Goal: Information Seeking & Learning: Check status

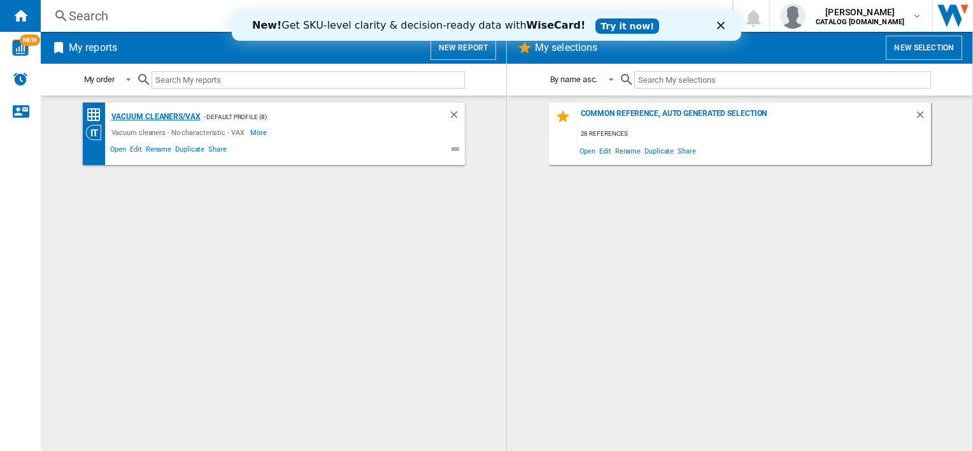
click at [186, 117] on div "Vacuum cleaners/VAX" at bounding box center [154, 117] width 92 height 16
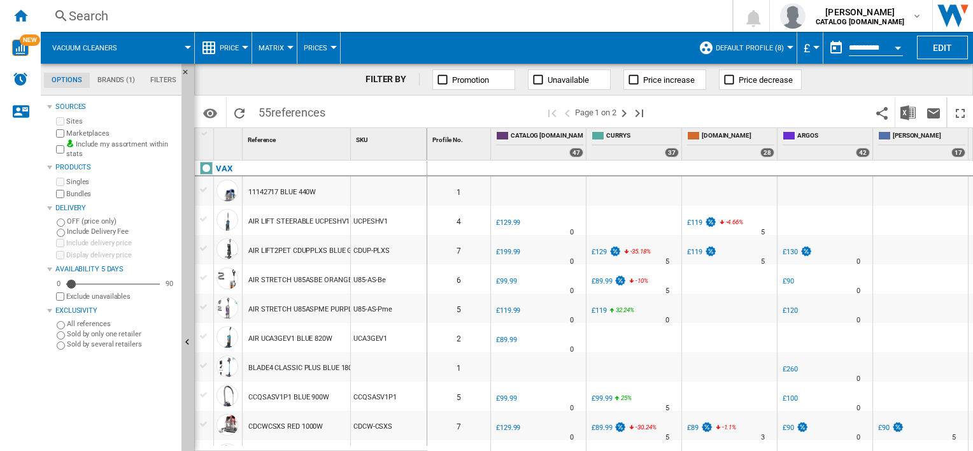
scroll to position [64, 0]
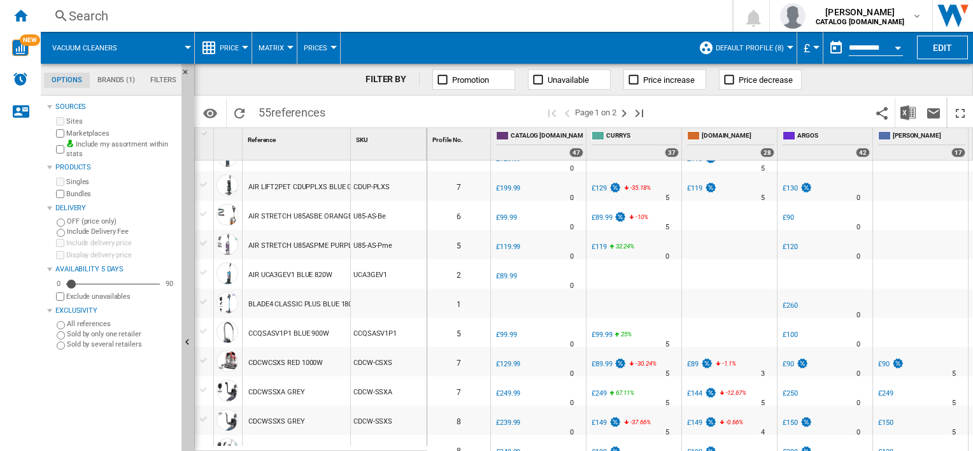
click at [298, 359] on div "CDCWCSXS RED 1000W" at bounding box center [285, 362] width 75 height 29
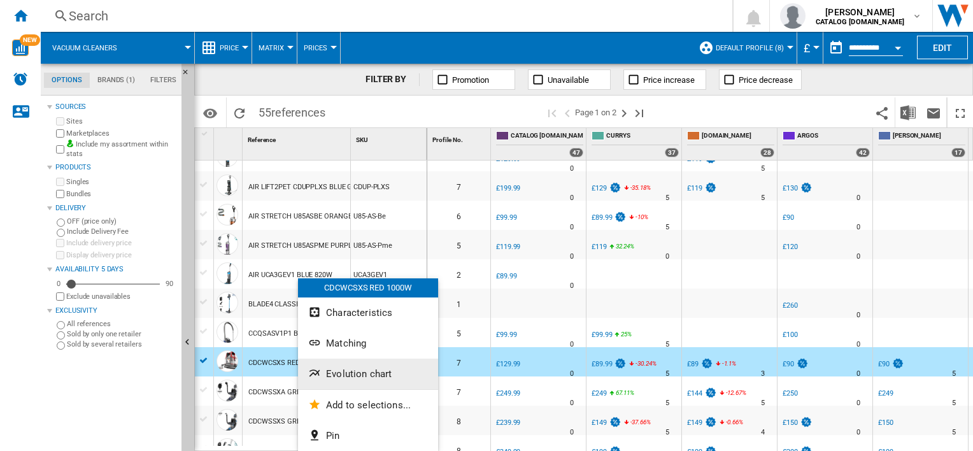
click at [341, 380] on span "Evolution chart" at bounding box center [359, 373] width 66 height 11
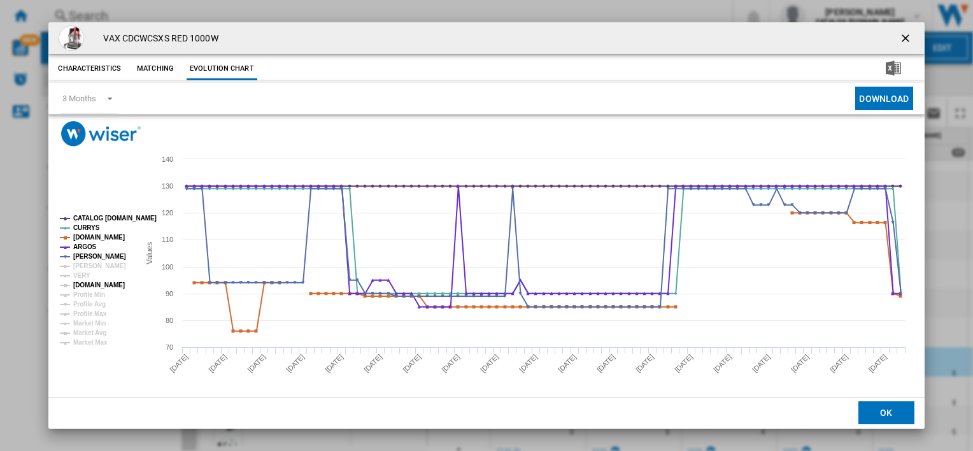
click at [81, 283] on tspan "[DOMAIN_NAME]" at bounding box center [99, 285] width 52 height 7
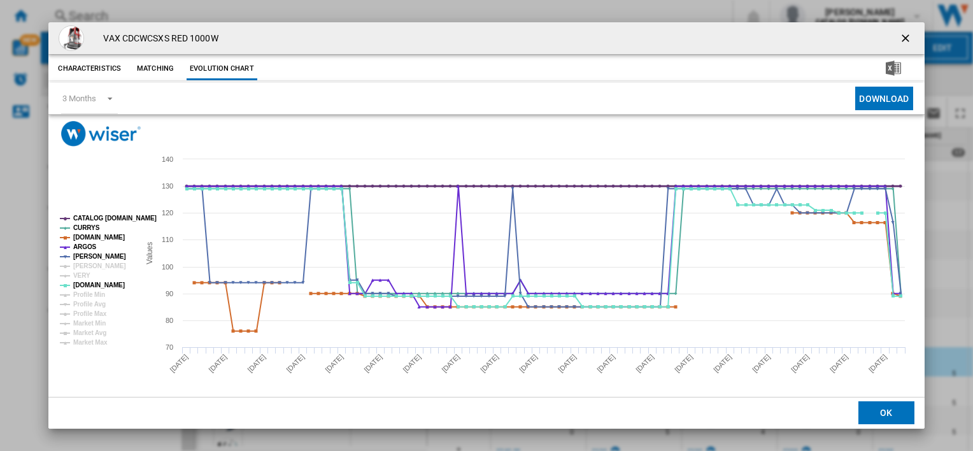
click at [83, 219] on tspan "CATALOG [DOMAIN_NAME]" at bounding box center [114, 218] width 83 height 7
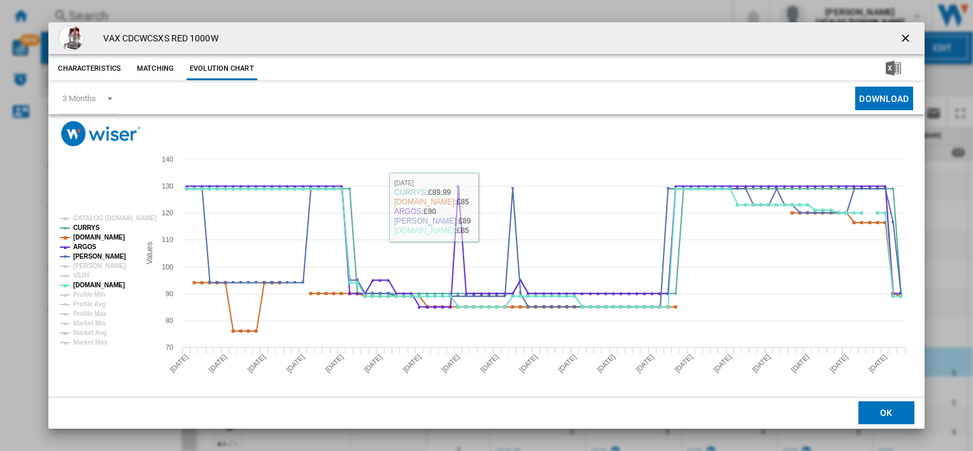
click at [900, 41] on ng-md-icon "getI18NText('BUTTONS.CLOSE_DIALOG')" at bounding box center [907, 39] width 15 height 15
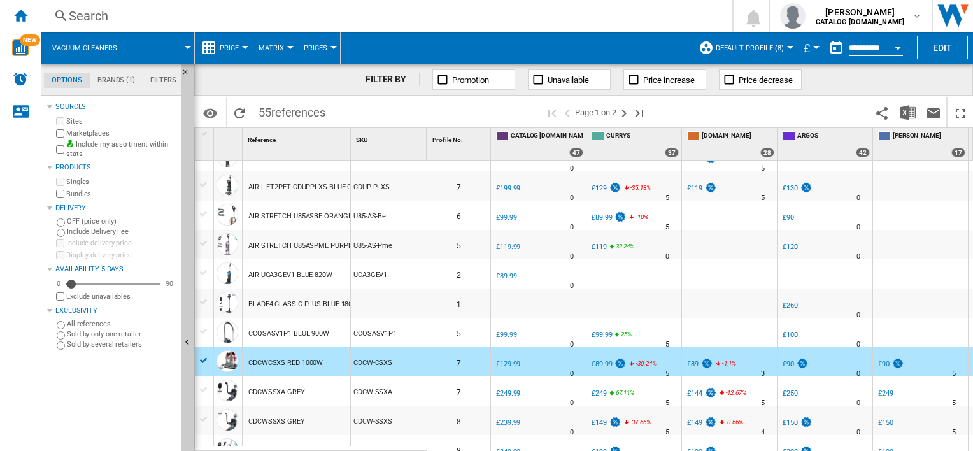
click at [306, 390] on div "CDCWSSXA GREY" at bounding box center [297, 390] width 108 height 29
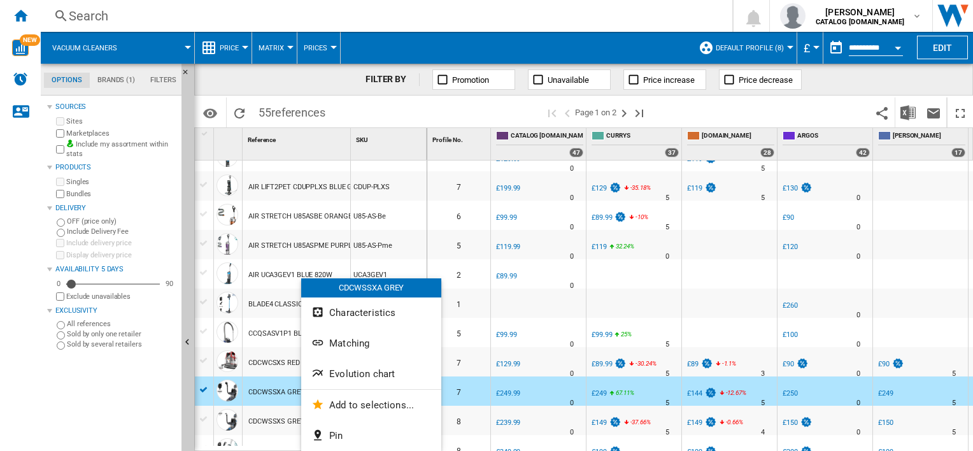
click at [347, 380] on span "Evolution chart" at bounding box center [362, 373] width 66 height 11
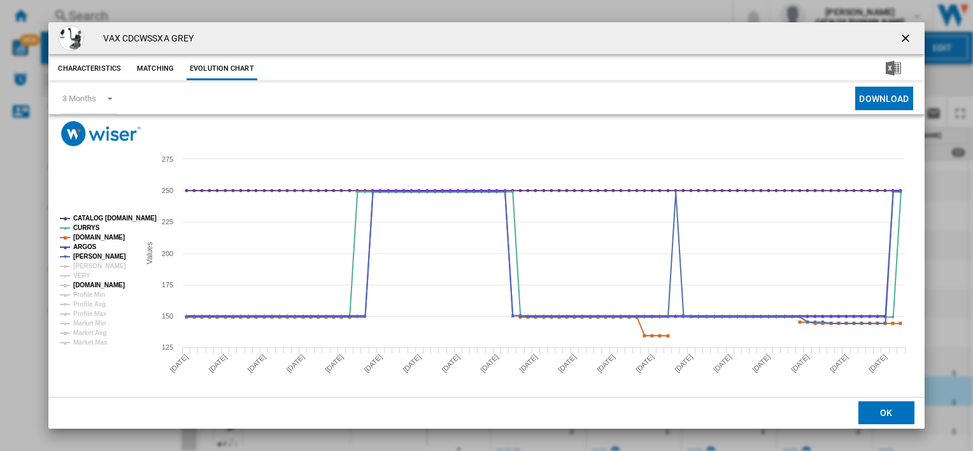
click at [78, 283] on tspan "[DOMAIN_NAME]" at bounding box center [99, 285] width 52 height 7
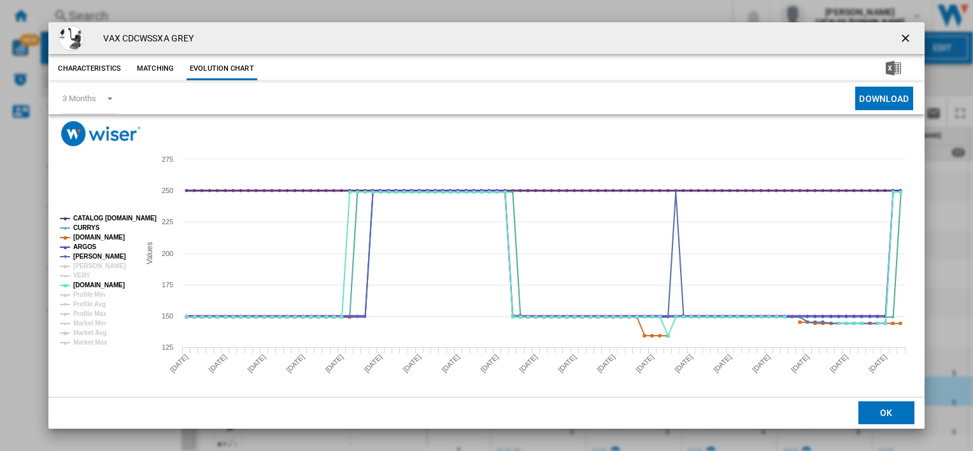
click at [82, 216] on tspan "CATALOG [DOMAIN_NAME]" at bounding box center [114, 218] width 83 height 7
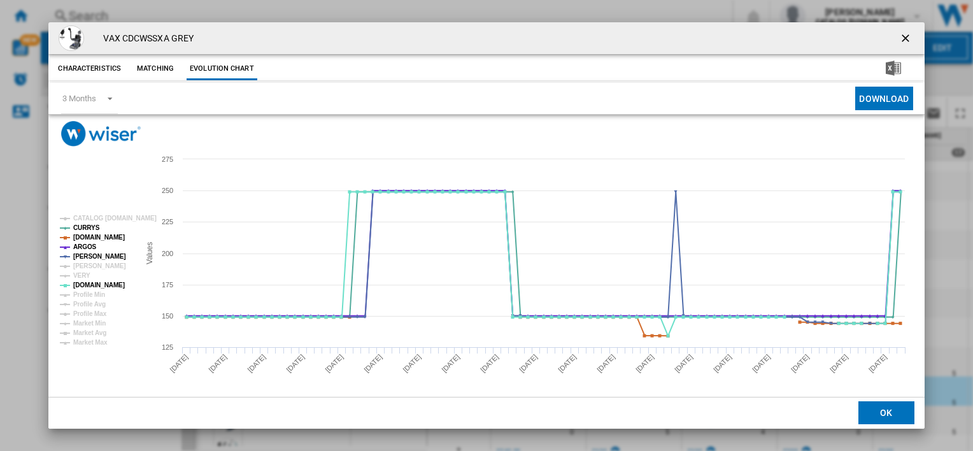
drag, startPoint x: 894, startPoint y: 36, endPoint x: 892, endPoint y: 45, distance: 9.3
click at [900, 36] on ng-md-icon "getI18NText('BUTTONS.CLOSE_DIALOG')" at bounding box center [907, 39] width 15 height 15
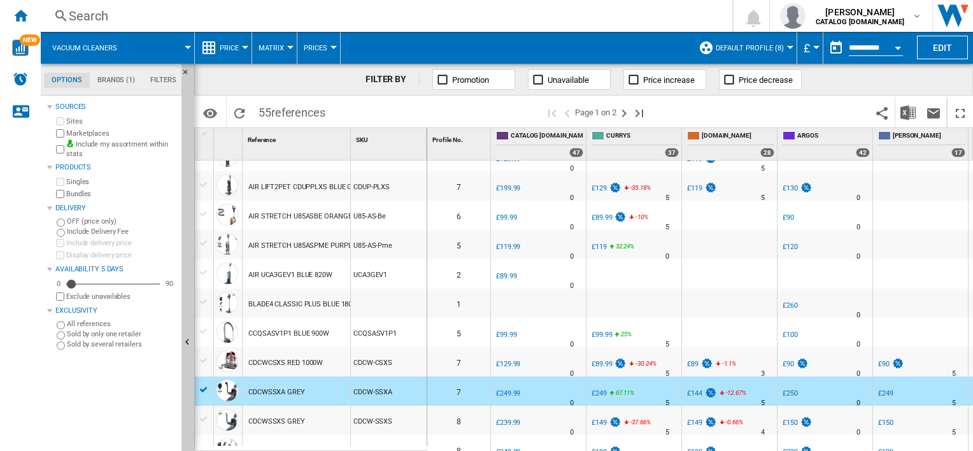
click at [305, 420] on div "CDCWSSXS GREY" at bounding box center [297, 420] width 108 height 29
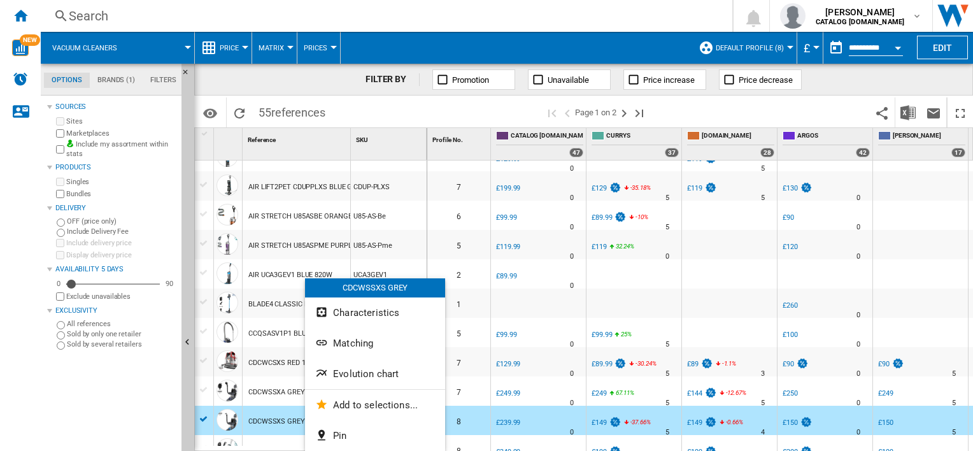
click at [366, 364] on button "Evolution chart" at bounding box center [375, 374] width 140 height 31
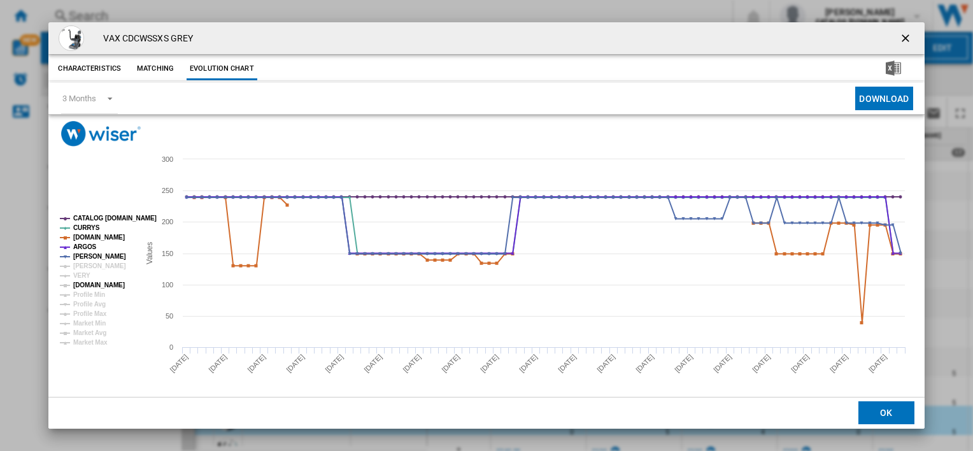
click at [78, 285] on tspan "[DOMAIN_NAME]" at bounding box center [99, 285] width 52 height 7
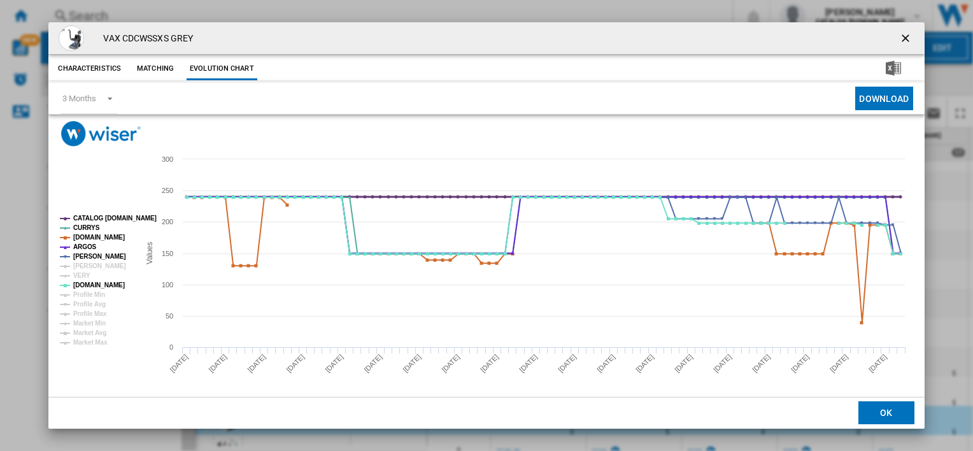
click at [82, 217] on tspan "CATALOG [DOMAIN_NAME]" at bounding box center [114, 218] width 83 height 7
click at [900, 39] on ng-md-icon "getI18NText('BUTTONS.CLOSE_DIALOG')" at bounding box center [907, 39] width 15 height 15
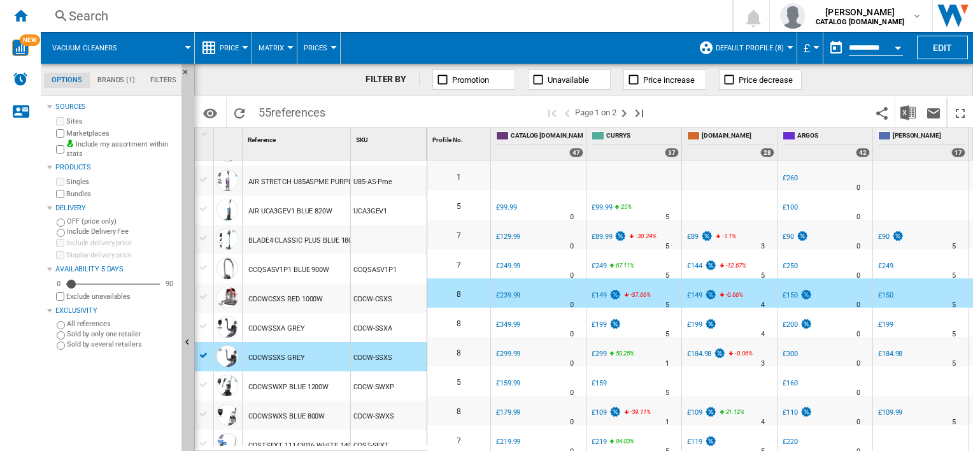
scroll to position [191, 0]
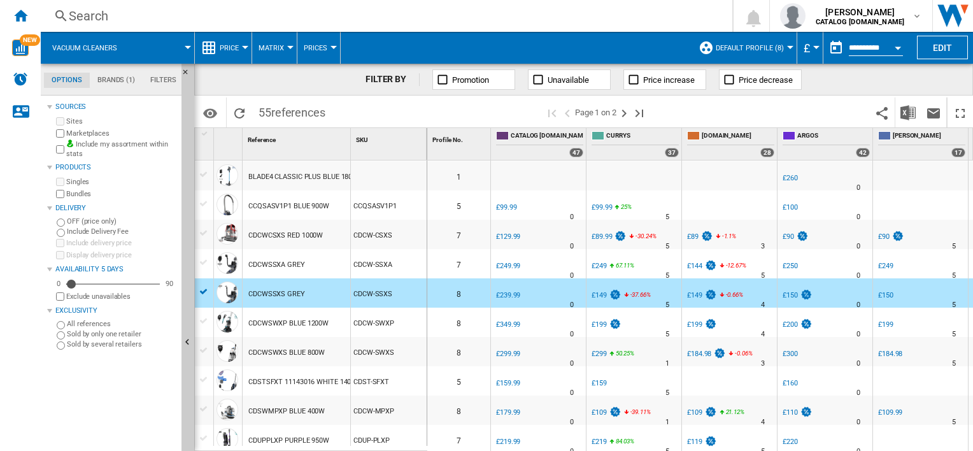
click at [285, 321] on div "CDCWSWXP BLUE 1200W" at bounding box center [288, 323] width 80 height 29
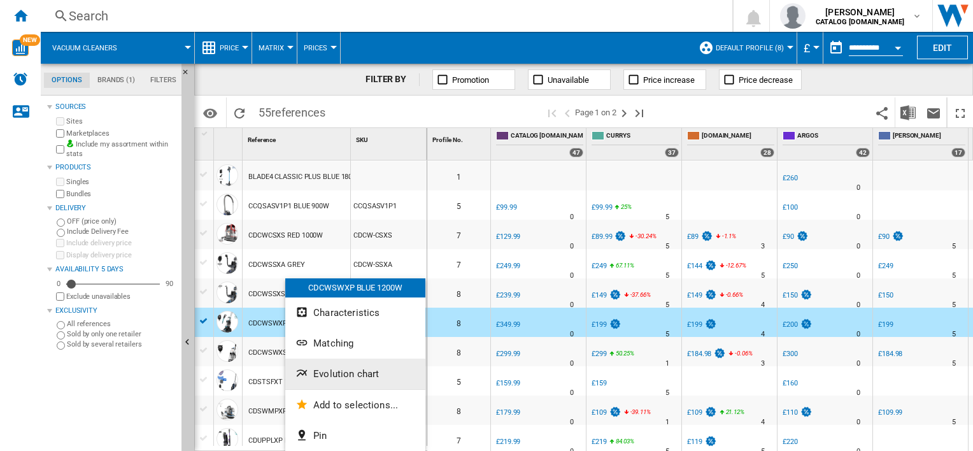
click at [336, 368] on button "Evolution chart" at bounding box center [355, 374] width 140 height 31
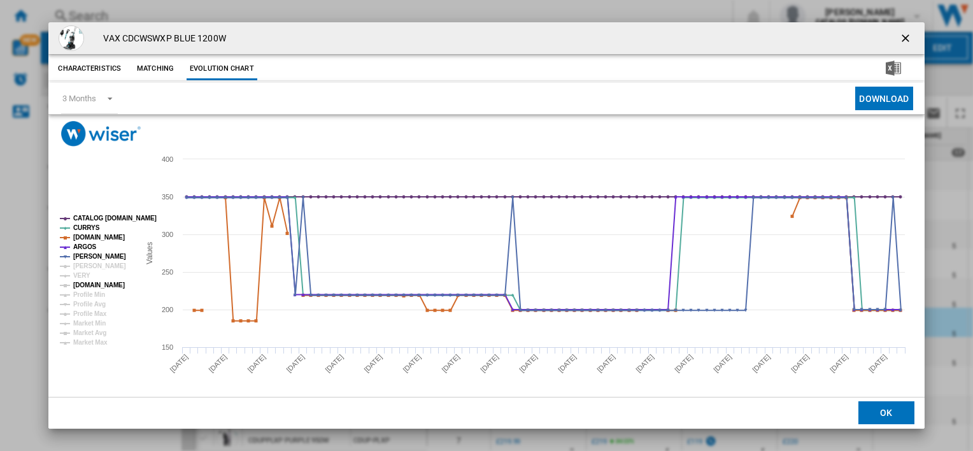
click at [82, 285] on tspan "[DOMAIN_NAME]" at bounding box center [99, 285] width 52 height 7
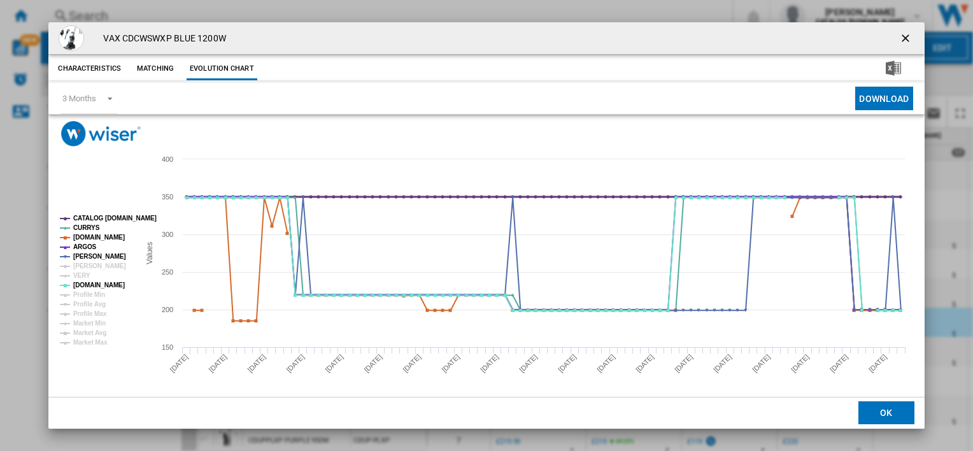
click at [101, 220] on tspan "CATALOG [DOMAIN_NAME]" at bounding box center [114, 218] width 83 height 7
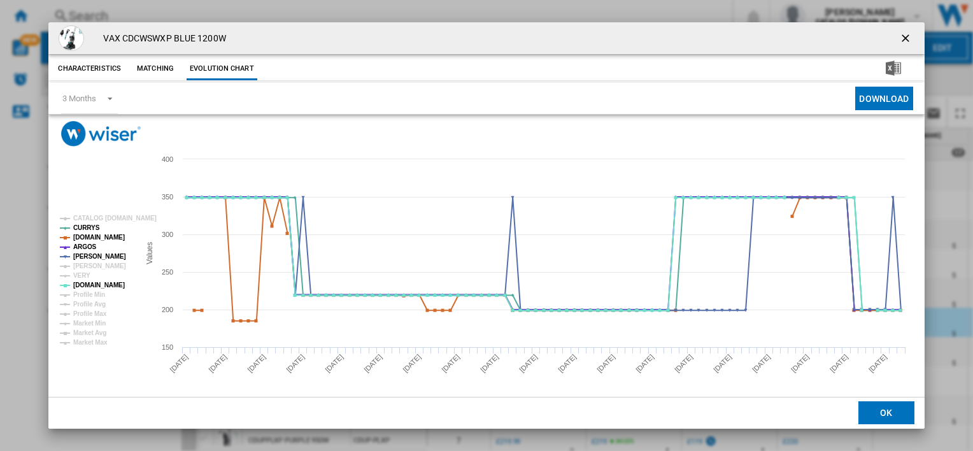
click at [903, 37] on ng-md-icon "getI18NText('BUTTONS.CLOSE_DIALOG')" at bounding box center [907, 39] width 15 height 15
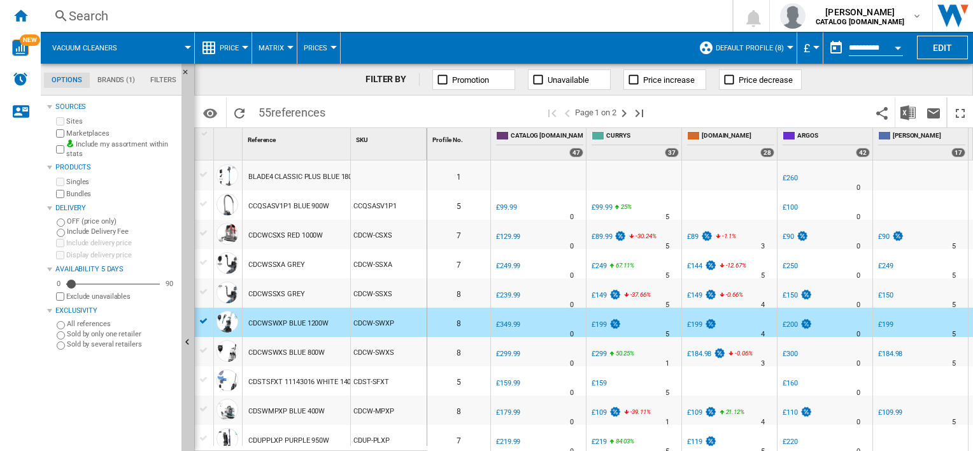
click at [320, 347] on div "CDCWSWXS BLUE 800W" at bounding box center [286, 352] width 76 height 29
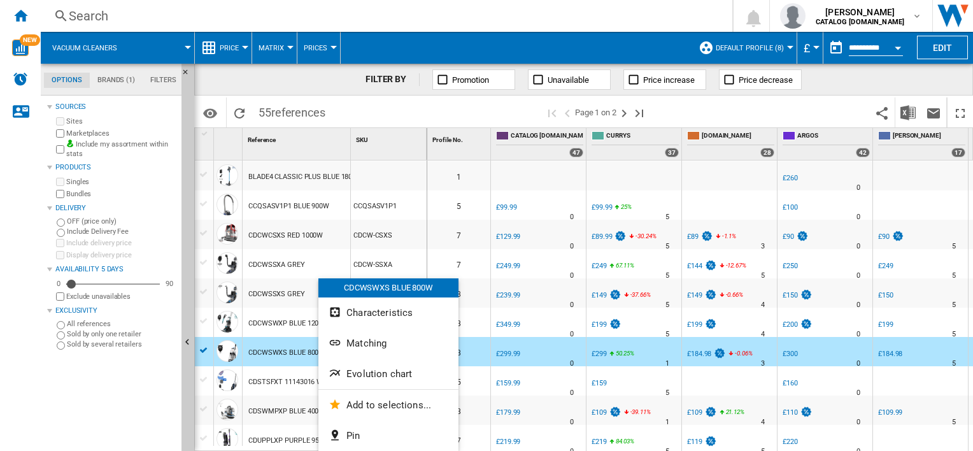
click at [345, 367] on button "Evolution chart" at bounding box center [389, 374] width 140 height 31
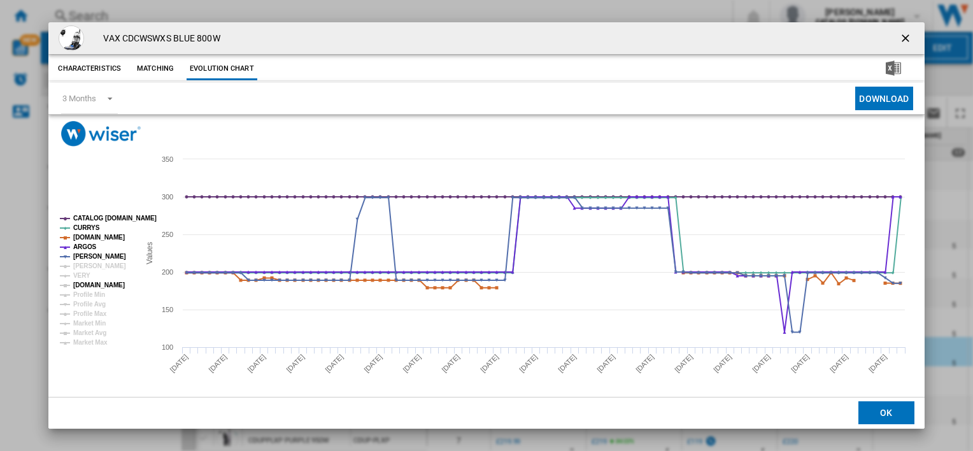
click at [89, 284] on tspan "[DOMAIN_NAME]" at bounding box center [99, 285] width 52 height 7
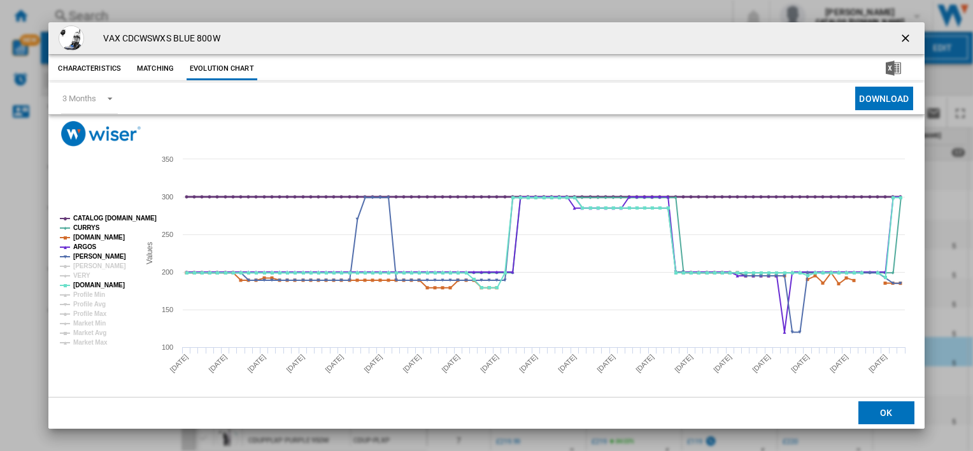
click at [92, 215] on tspan "CATALOG [DOMAIN_NAME]" at bounding box center [114, 218] width 83 height 7
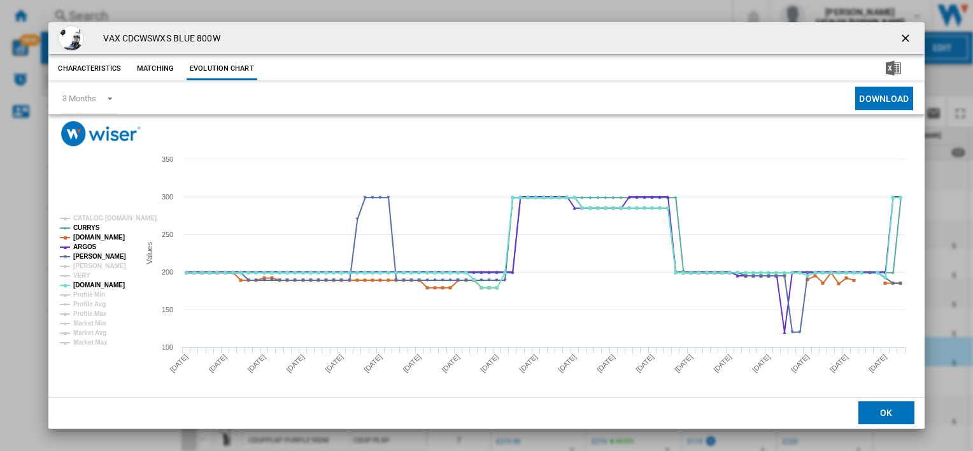
drag, startPoint x: 895, startPoint y: 34, endPoint x: 588, endPoint y: 43, distance: 307.2
click at [900, 34] on ng-md-icon "getI18NText('BUTTONS.CLOSE_DIALOG')" at bounding box center [907, 39] width 15 height 15
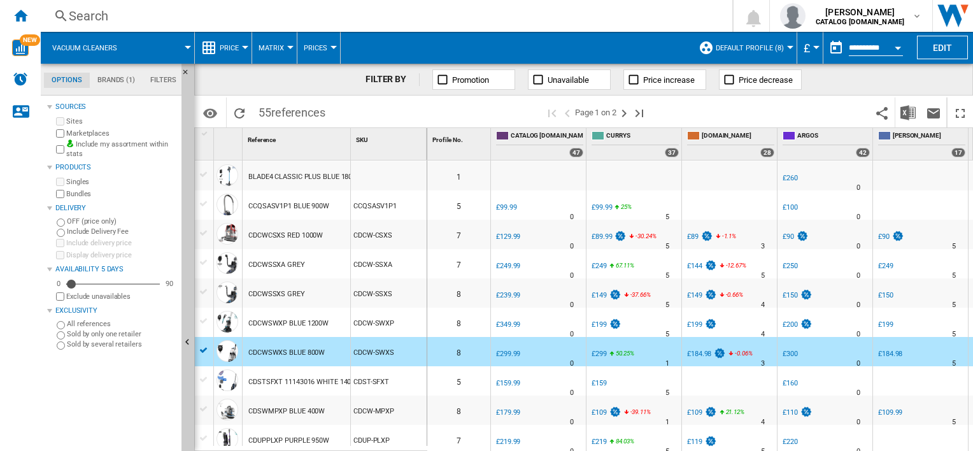
click at [315, 405] on div "CDSWMPXP BLUE 400W" at bounding box center [286, 411] width 76 height 29
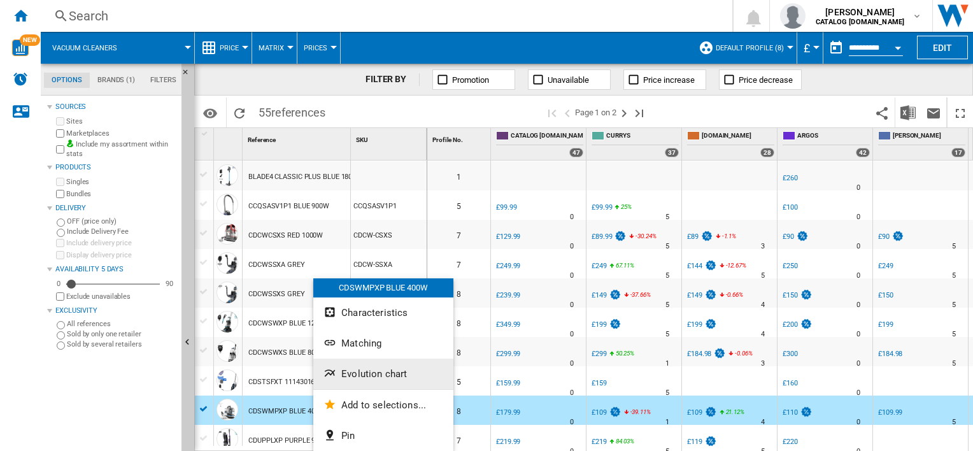
click at [355, 375] on span "Evolution chart" at bounding box center [374, 373] width 66 height 11
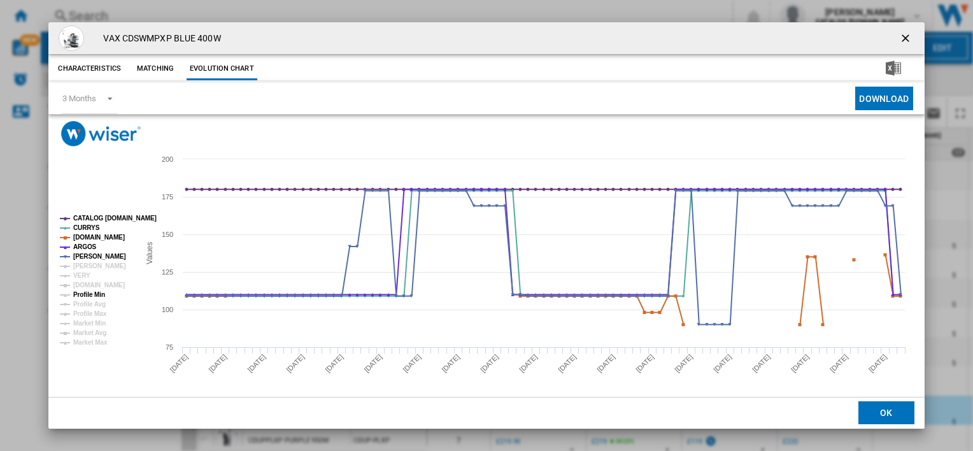
click at [92, 285] on tspan "[DOMAIN_NAME]" at bounding box center [99, 285] width 52 height 7
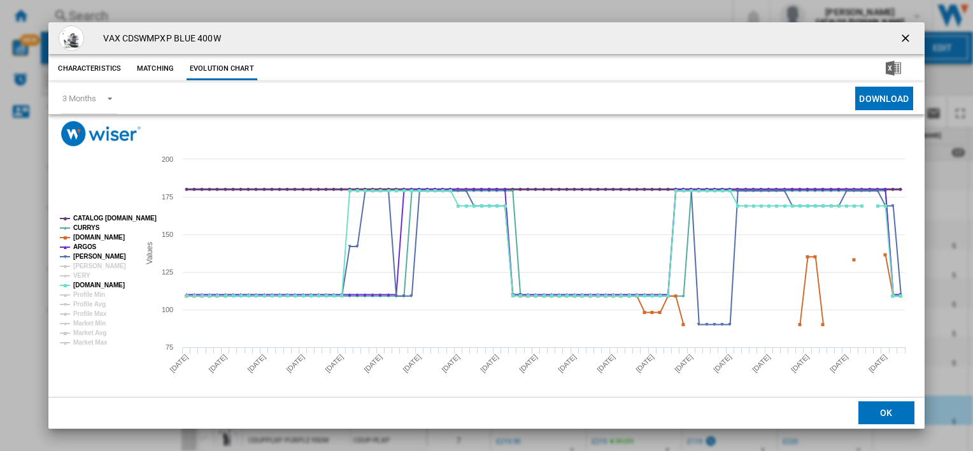
click at [97, 218] on tspan "CATALOG [DOMAIN_NAME]" at bounding box center [114, 218] width 83 height 7
click at [903, 37] on ng-md-icon "getI18NText('BUTTONS.CLOSE_DIALOG')" at bounding box center [907, 39] width 15 height 15
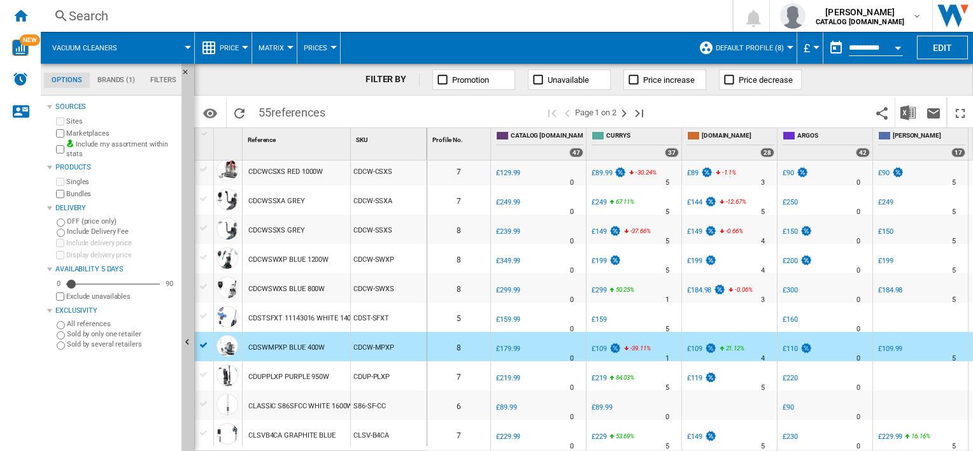
scroll to position [319, 0]
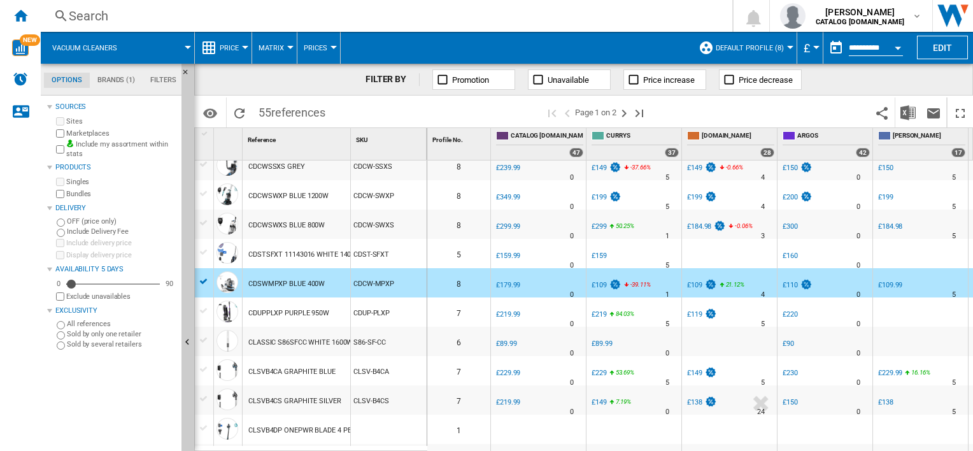
click at [295, 372] on div "CLSVB4CA GRAPHITE BLUE" at bounding box center [291, 371] width 87 height 29
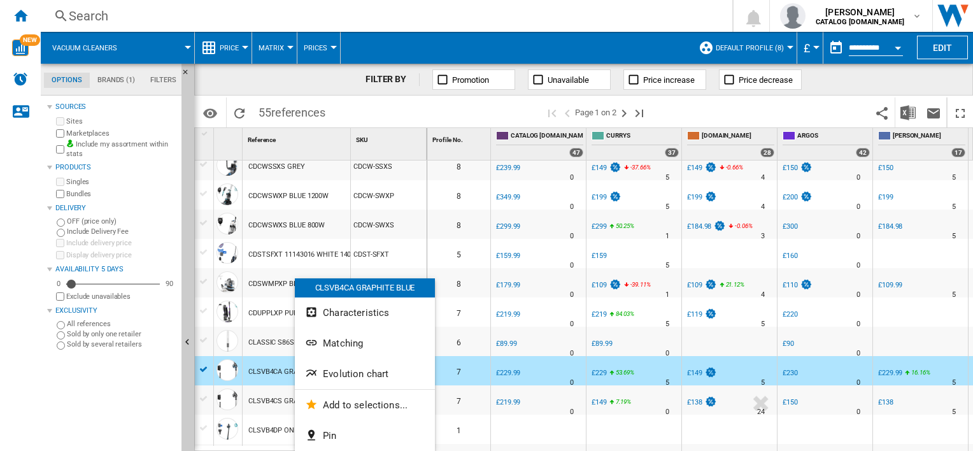
click at [280, 394] on div at bounding box center [486, 225] width 973 height 451
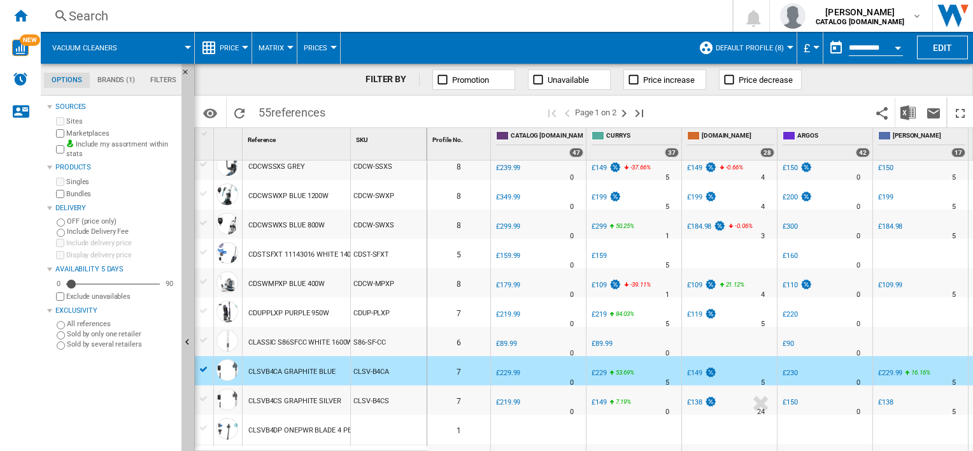
click at [277, 399] on div "CLSVB4CS GRAPHITE SILVER" at bounding box center [294, 401] width 93 height 29
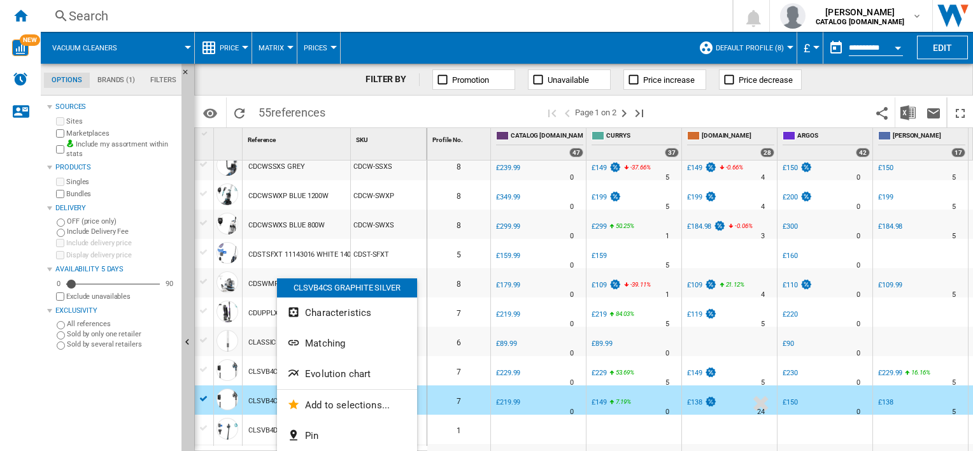
click at [308, 371] on span "Evolution chart" at bounding box center [338, 373] width 66 height 11
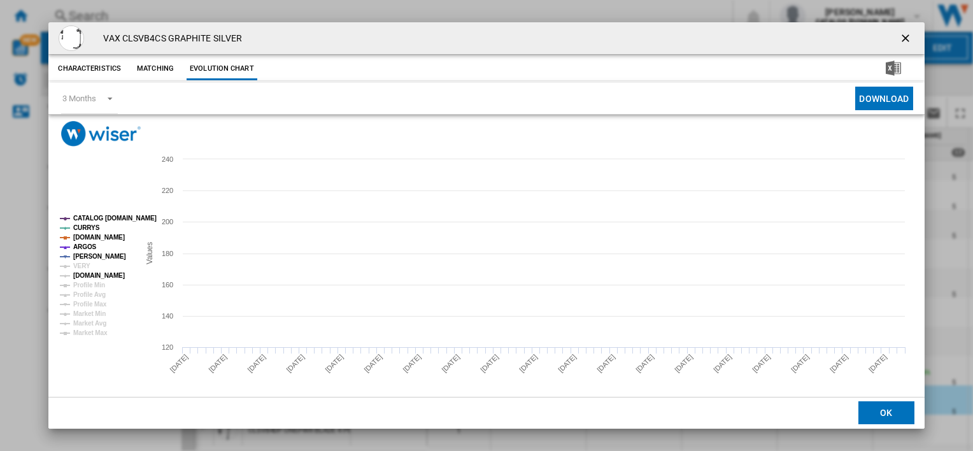
click at [91, 275] on tspan "[DOMAIN_NAME]" at bounding box center [99, 275] width 52 height 7
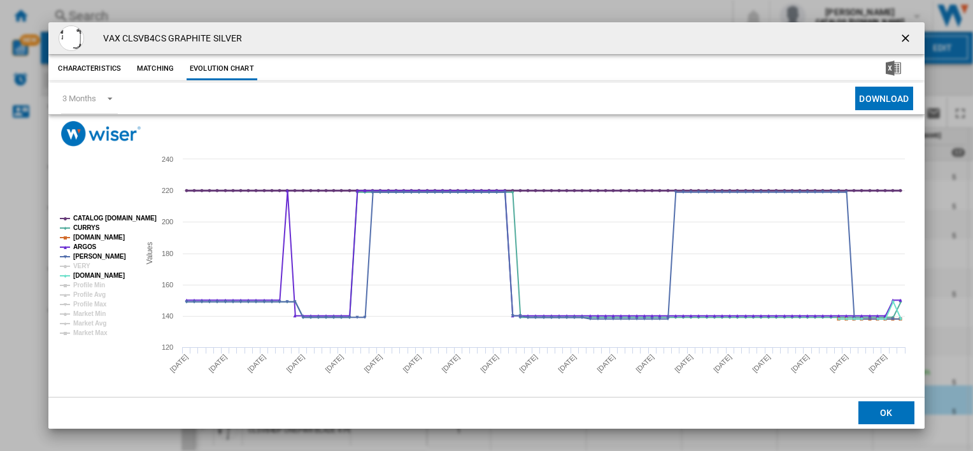
click at [79, 217] on tspan "CATALOG [DOMAIN_NAME]" at bounding box center [114, 218] width 83 height 7
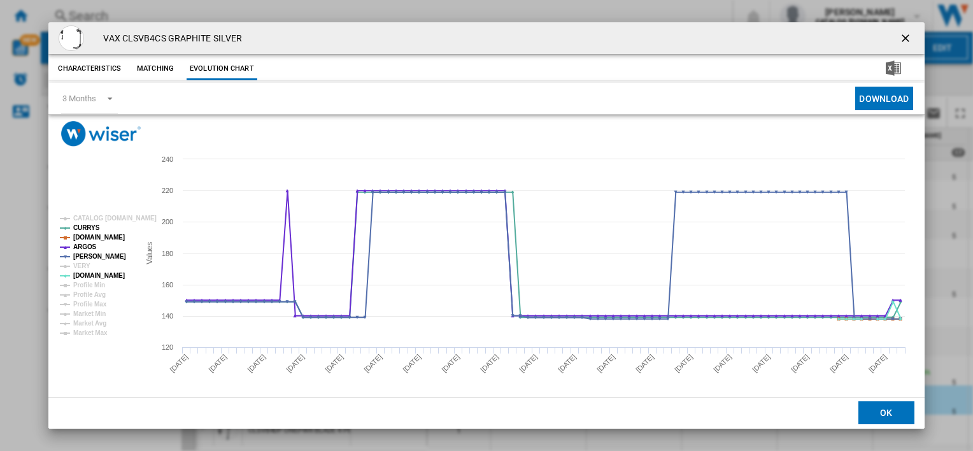
click at [902, 32] on ng-md-icon "getI18NText('BUTTONS.CLOSE_DIALOG')" at bounding box center [907, 39] width 15 height 15
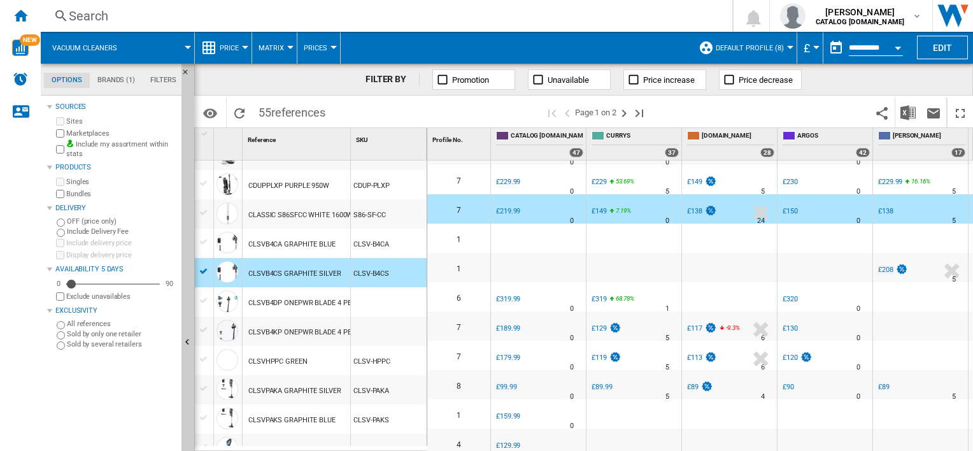
scroll to position [510, 0]
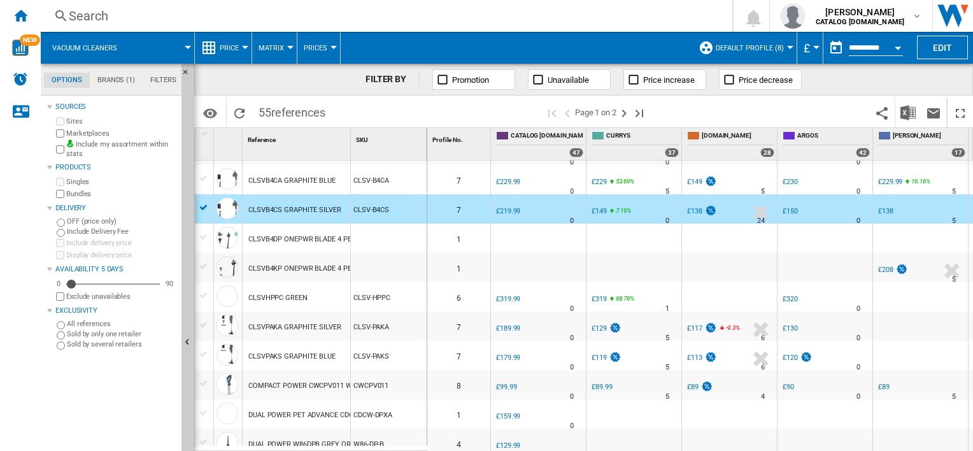
click at [301, 386] on div "COMPACT POWER CWCPV011 WHITE 840W" at bounding box center [317, 385] width 138 height 29
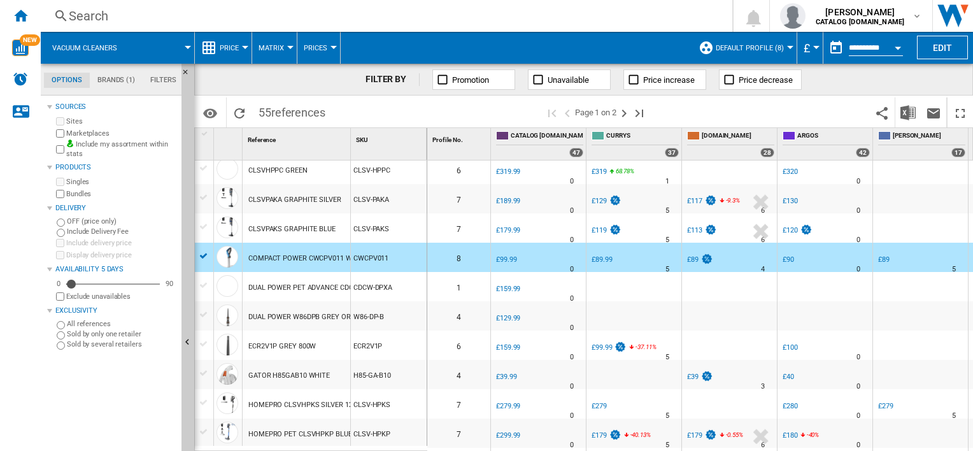
scroll to position [701, 0]
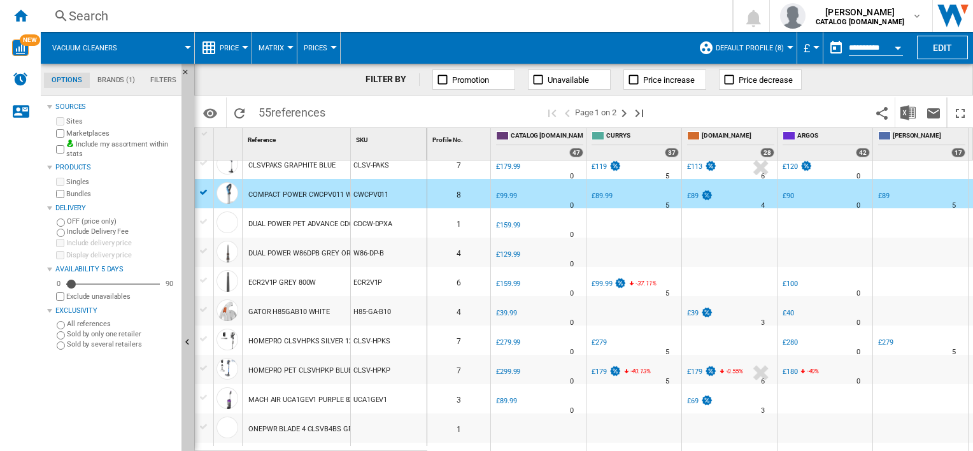
click at [297, 345] on div "HOMEPRO CLSVHPKS SILVER 1200W" at bounding box center [307, 341] width 118 height 29
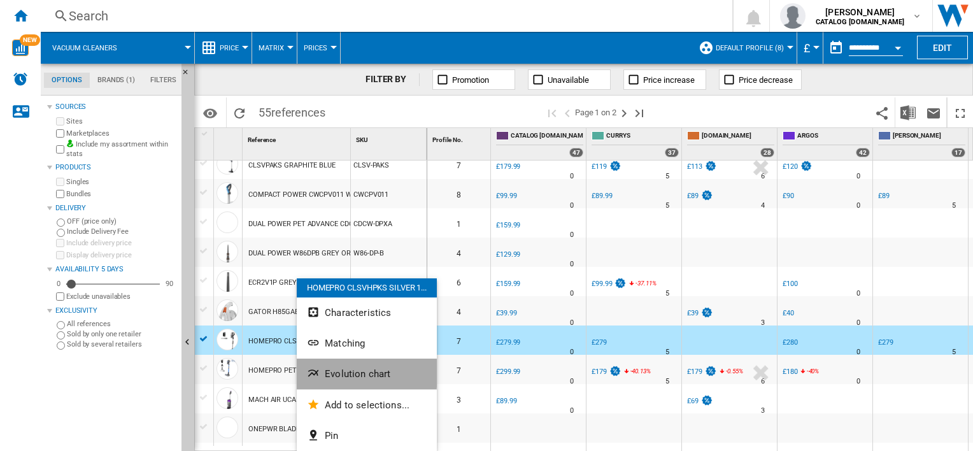
click at [323, 373] on button "Evolution chart" at bounding box center [367, 374] width 140 height 31
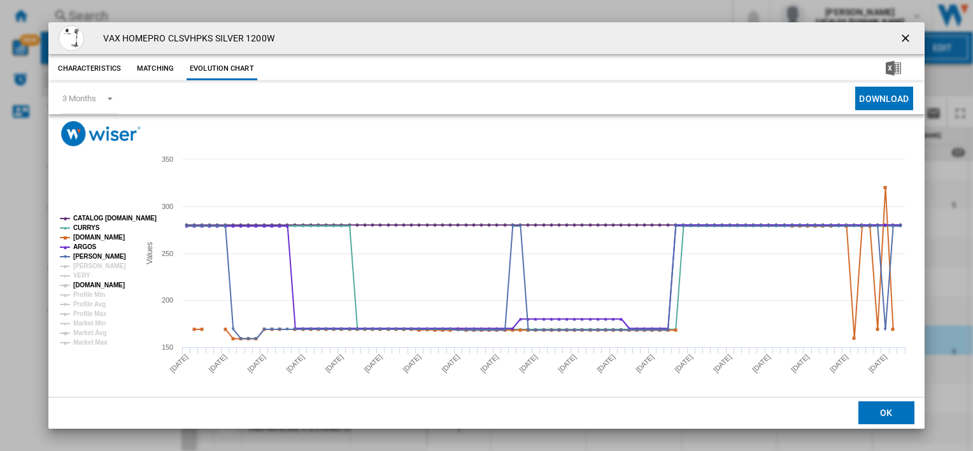
click at [75, 284] on tspan "[DOMAIN_NAME]" at bounding box center [99, 285] width 52 height 7
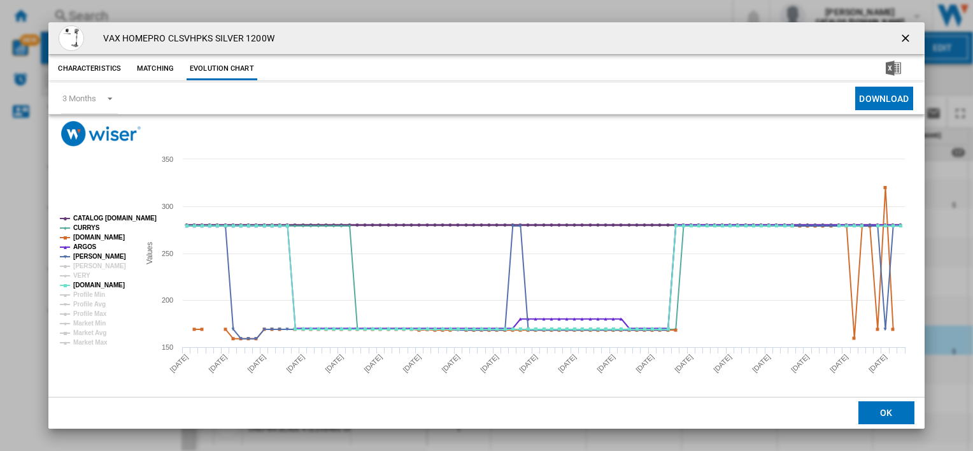
click at [87, 217] on tspan "CATALOG [DOMAIN_NAME]" at bounding box center [114, 218] width 83 height 7
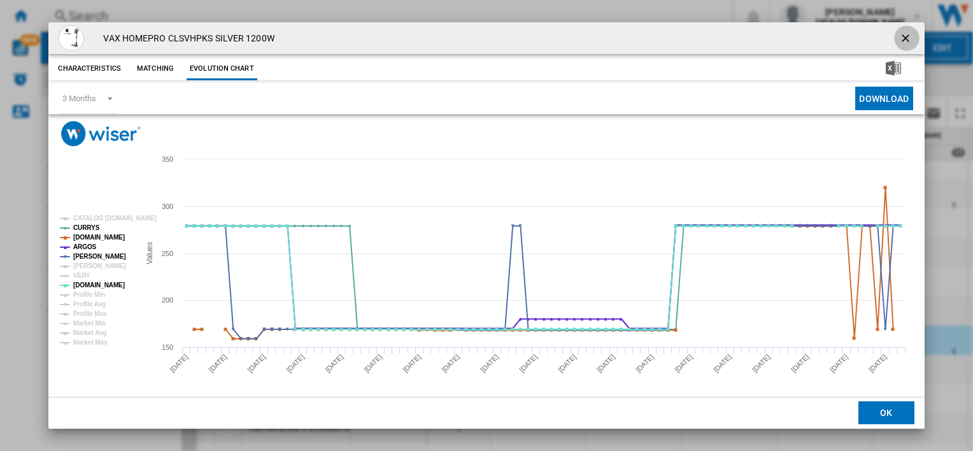
click at [900, 34] on ng-md-icon "getI18NText('BUTTONS.CLOSE_DIALOG')" at bounding box center [907, 39] width 15 height 15
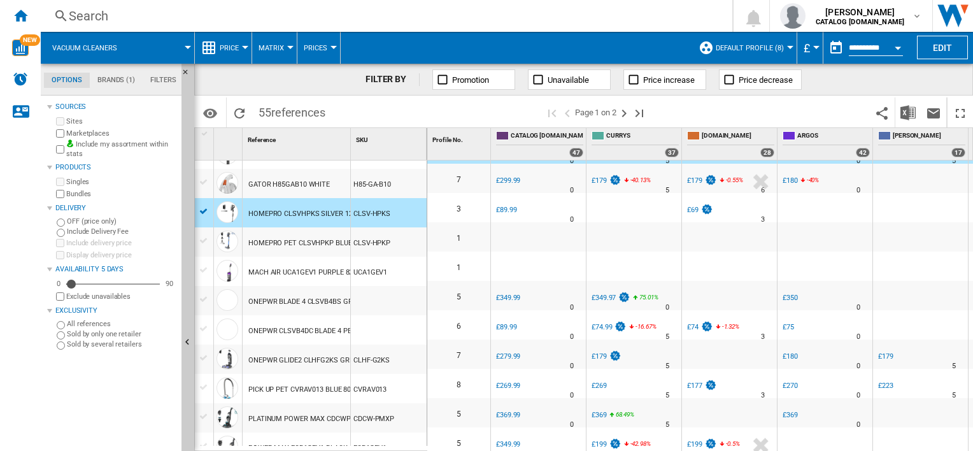
scroll to position [892, 0]
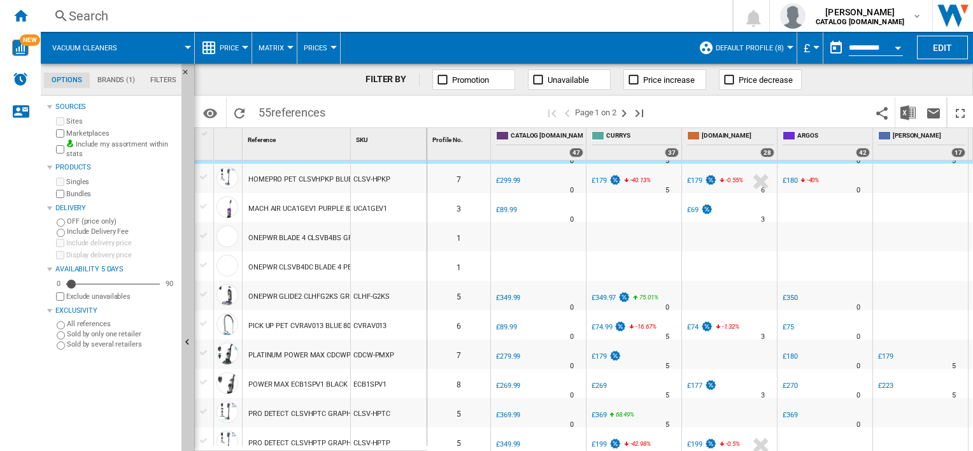
click at [313, 357] on div "PLATINUM POWER MAX CDCWPMXP BLACK" at bounding box center [318, 355] width 141 height 29
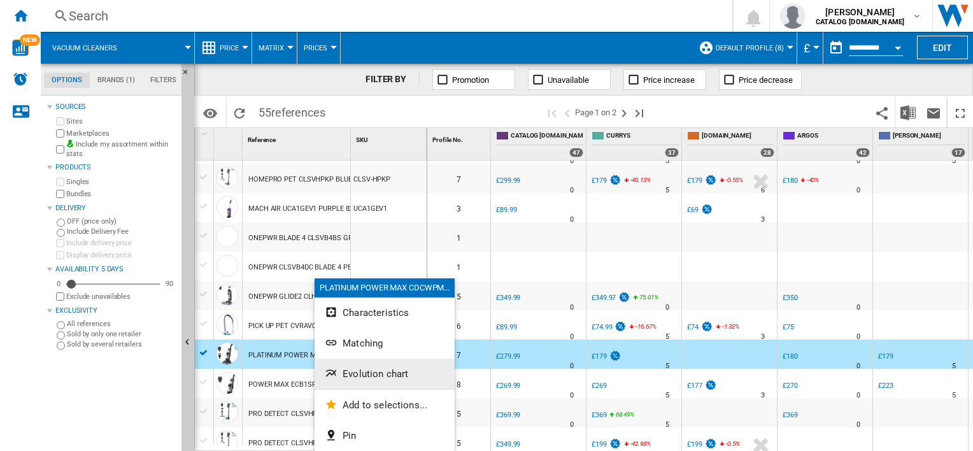
click at [361, 378] on span "Evolution chart" at bounding box center [376, 373] width 66 height 11
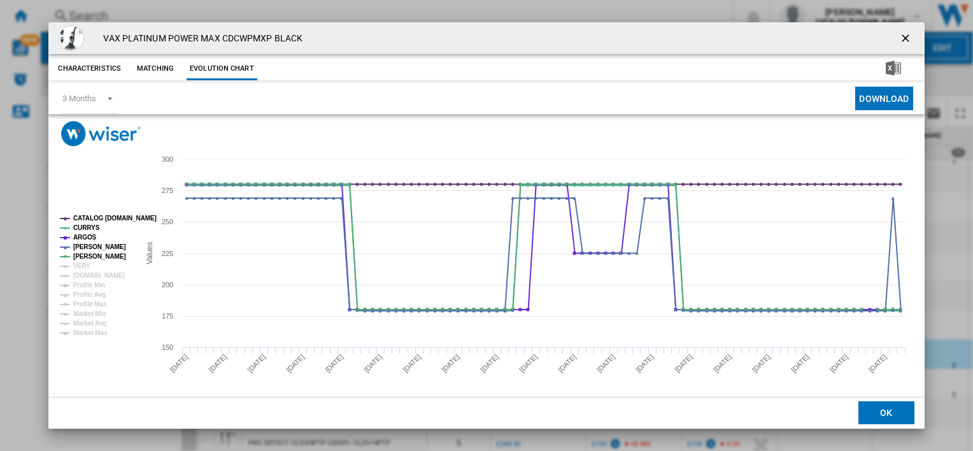
click at [900, 36] on ng-md-icon "getI18NText('BUTTONS.CLOSE_DIALOG')" at bounding box center [907, 39] width 15 height 15
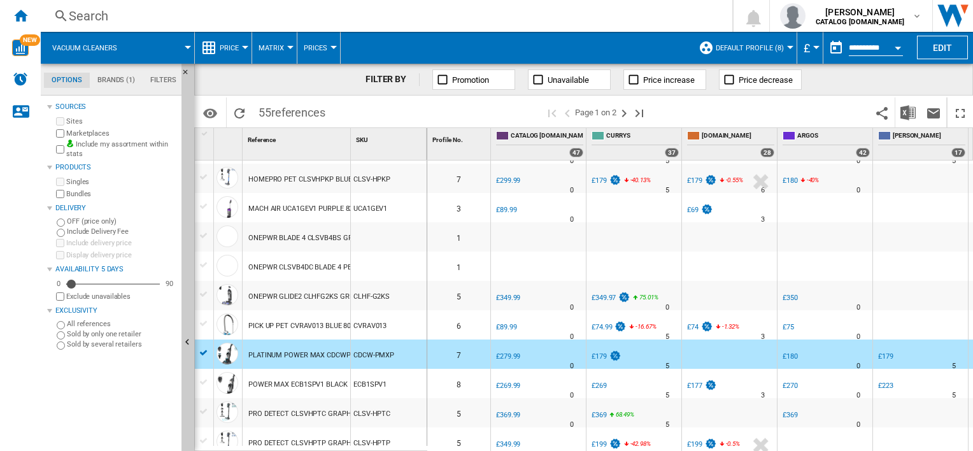
click at [318, 386] on div "POWER MAX ECB1SPV1 BLACK 1200W" at bounding box center [309, 384] width 122 height 29
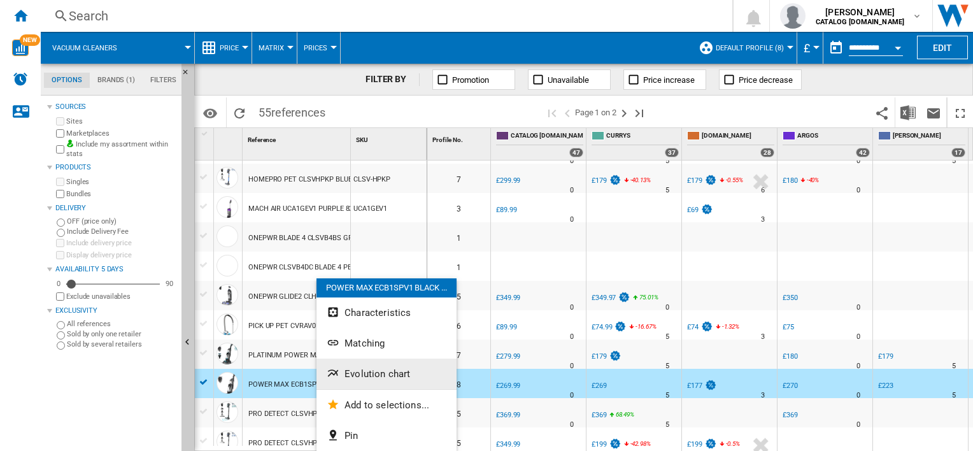
click at [359, 375] on span "Evolution chart" at bounding box center [378, 373] width 66 height 11
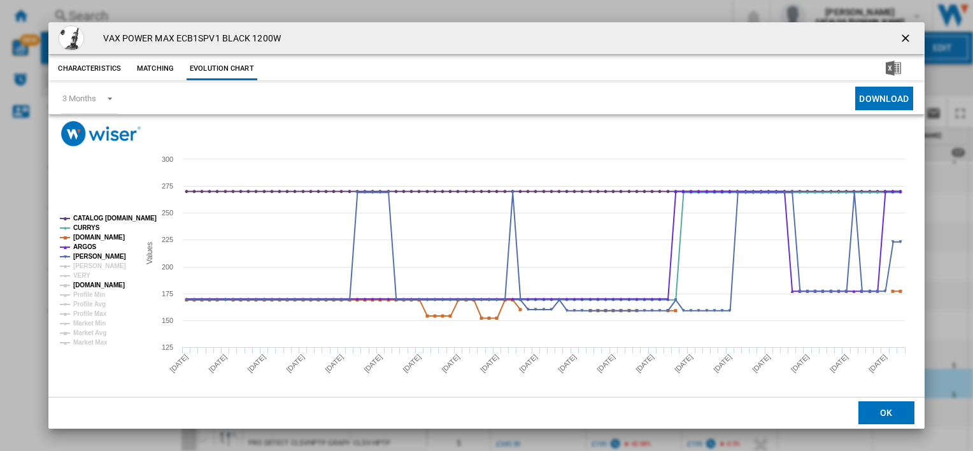
click at [80, 285] on tspan "[DOMAIN_NAME]" at bounding box center [99, 285] width 52 height 7
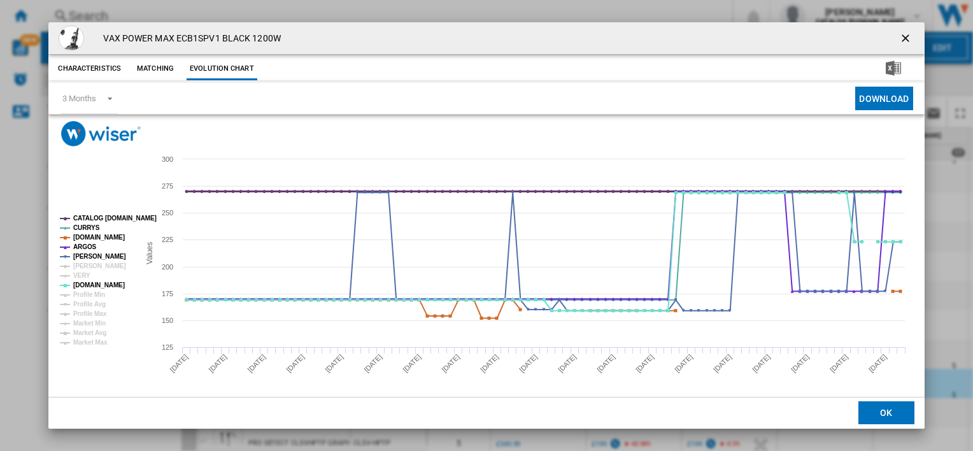
click at [87, 215] on tspan "CATALOG [DOMAIN_NAME]" at bounding box center [114, 218] width 83 height 7
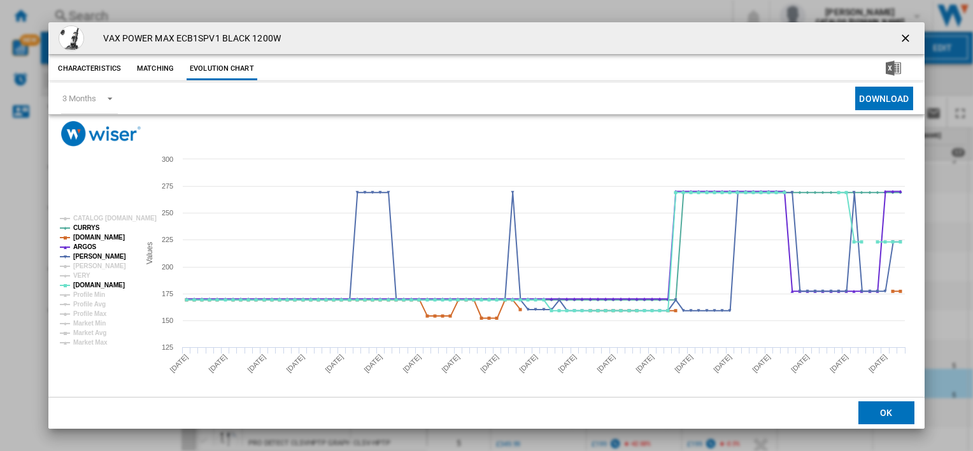
click at [900, 32] on ng-md-icon "getI18NText('BUTTONS.CLOSE_DIALOG')" at bounding box center [907, 39] width 15 height 15
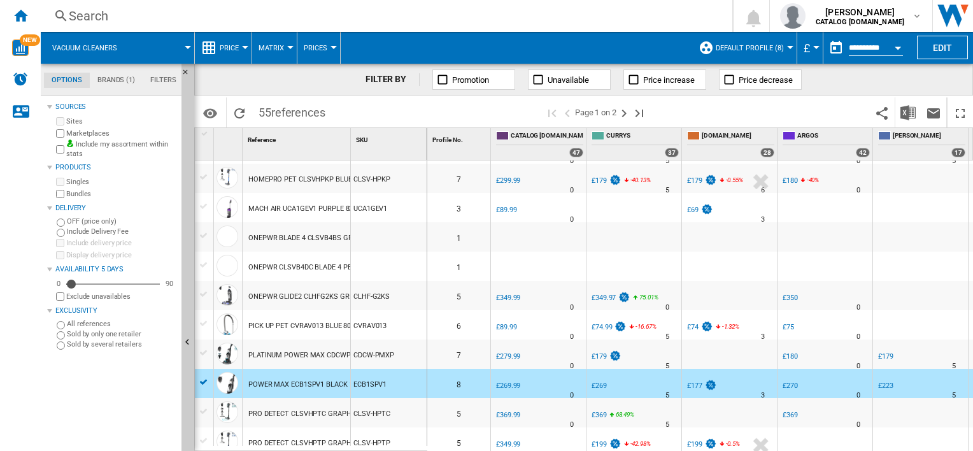
scroll to position [1019, 0]
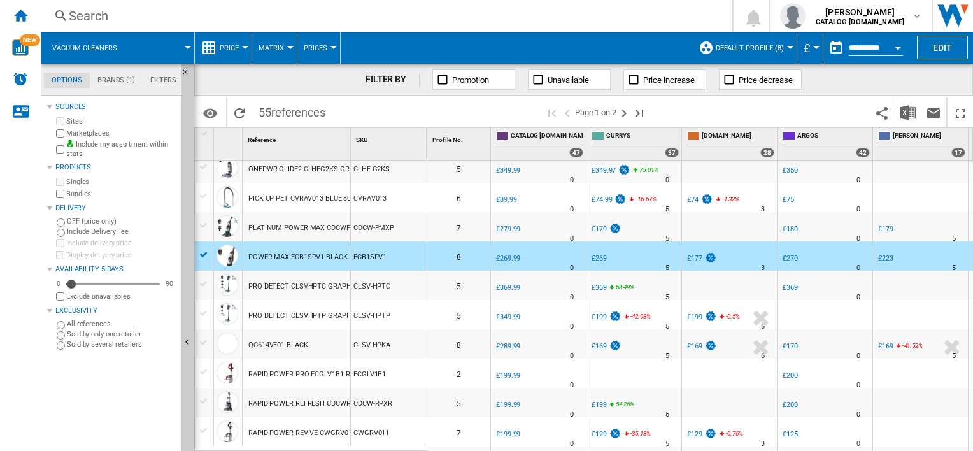
click at [307, 343] on div "QC614VF01 BLACK" at bounding box center [278, 345] width 60 height 29
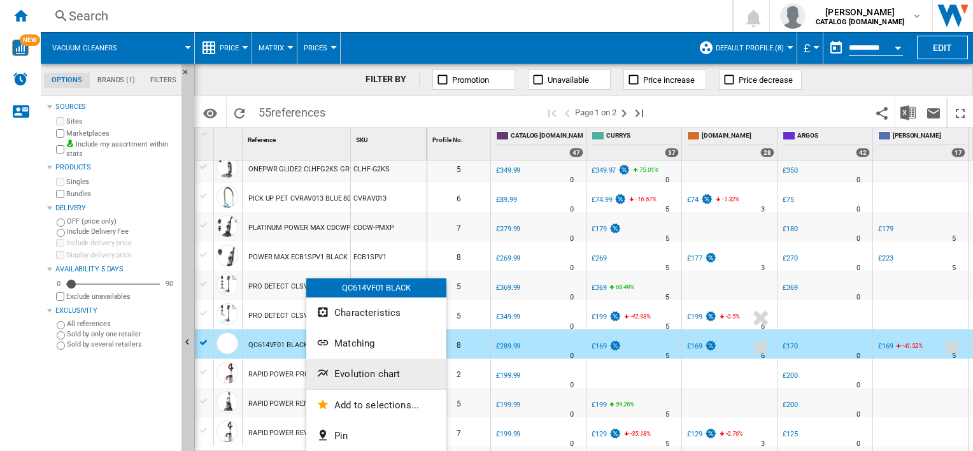
click at [352, 371] on span "Evolution chart" at bounding box center [367, 373] width 66 height 11
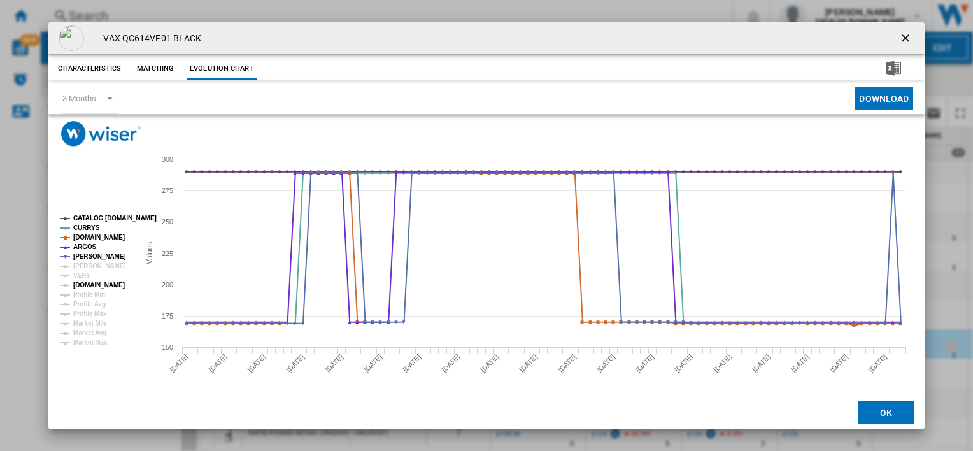
click at [89, 285] on tspan "[DOMAIN_NAME]" at bounding box center [99, 285] width 52 height 7
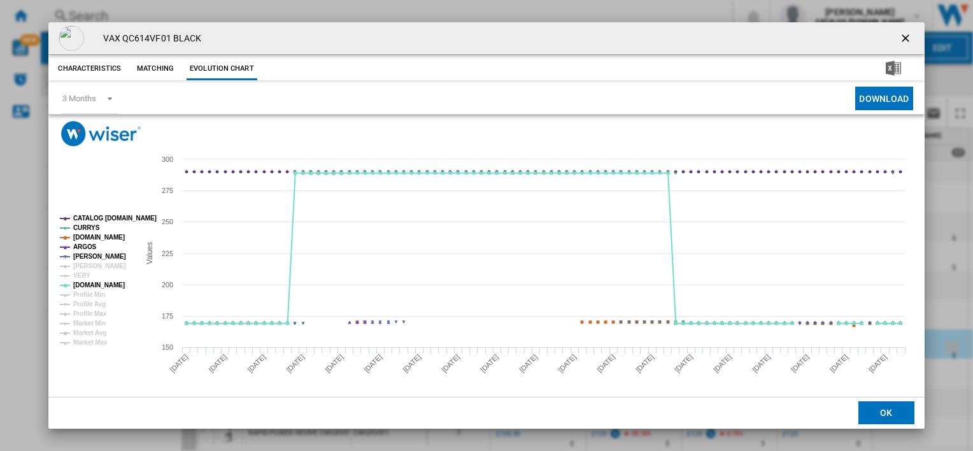
click at [94, 217] on tspan "CATALOG [DOMAIN_NAME]" at bounding box center [114, 218] width 83 height 7
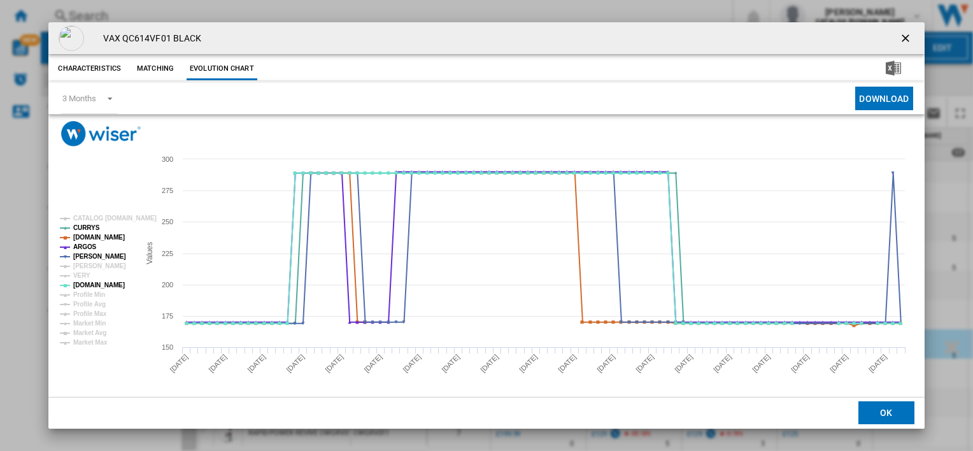
drag, startPoint x: 899, startPoint y: 40, endPoint x: 834, endPoint y: 107, distance: 93.3
click at [900, 40] on ng-md-icon "getI18NText('BUTTONS.CLOSE_DIALOG')" at bounding box center [907, 39] width 15 height 15
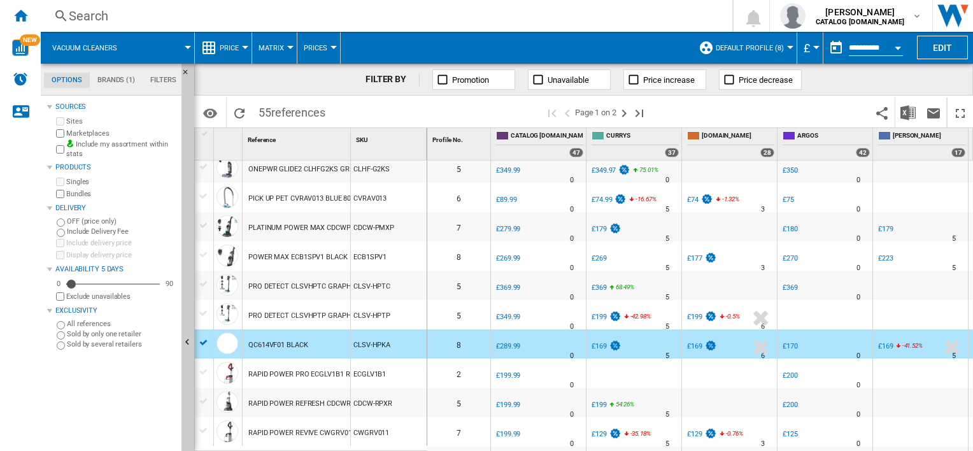
scroll to position [1193, 0]
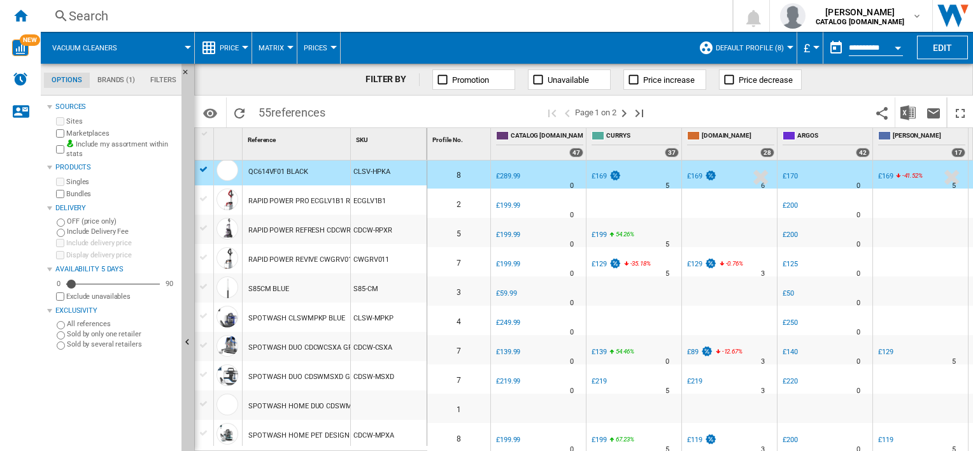
click at [298, 433] on div "SPOTWASH HOME PET DESIGN CDSWMPXA GREY" at bounding box center [328, 435] width 161 height 29
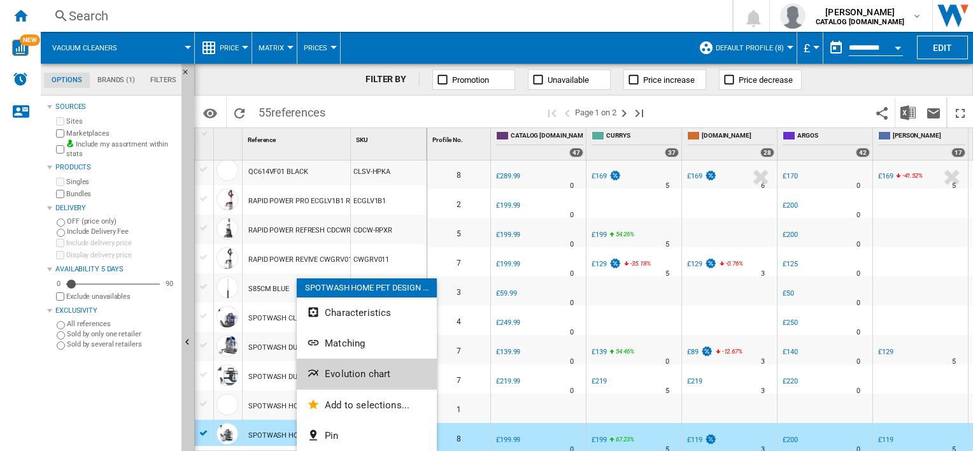
click at [333, 375] on span "Evolution chart" at bounding box center [358, 373] width 66 height 11
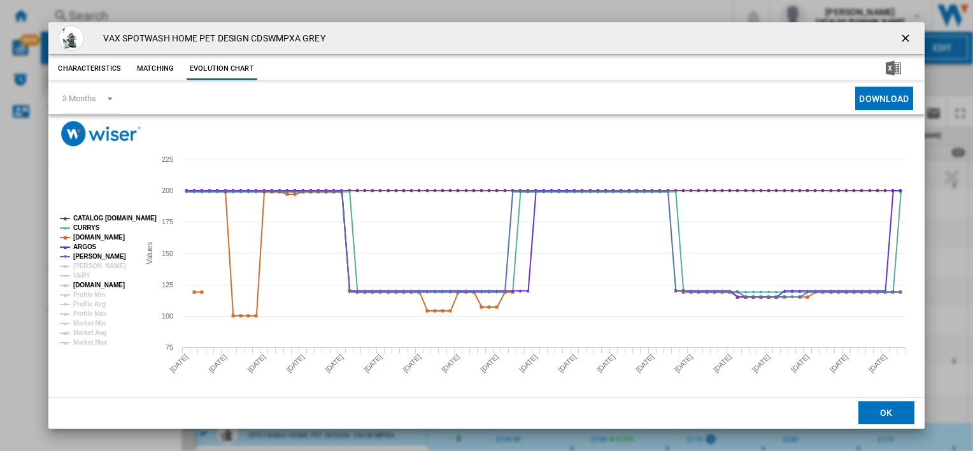
click at [76, 283] on tspan "[DOMAIN_NAME]" at bounding box center [99, 285] width 52 height 7
click at [78, 215] on tspan "CATALOG [DOMAIN_NAME]" at bounding box center [114, 218] width 83 height 7
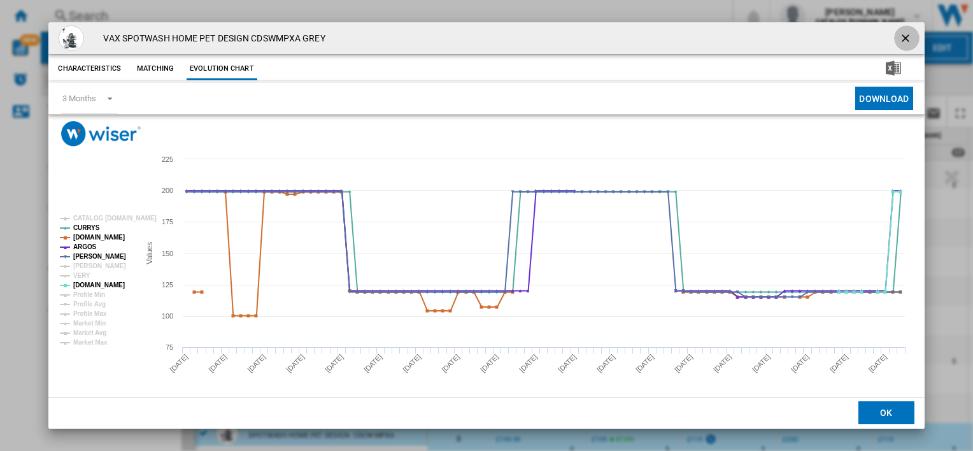
click at [894, 37] on button "Product popup" at bounding box center [906, 37] width 25 height 25
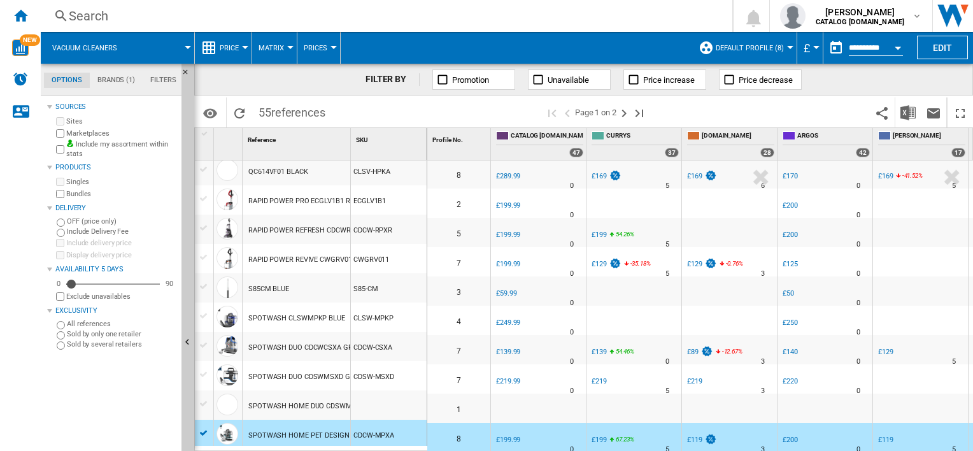
click at [302, 346] on div "SPOTWASH DUO CDCWCSXA GREY 440W" at bounding box center [314, 347] width 132 height 29
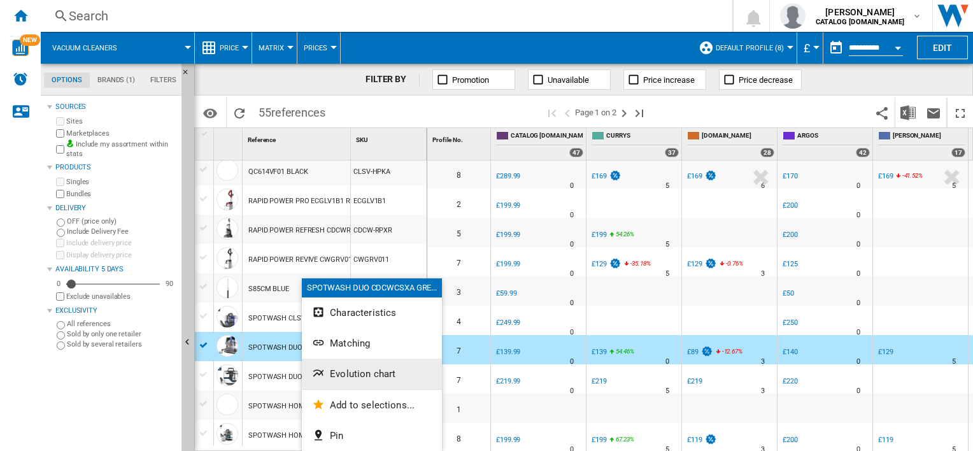
click at [349, 380] on span "Evolution chart" at bounding box center [363, 373] width 66 height 11
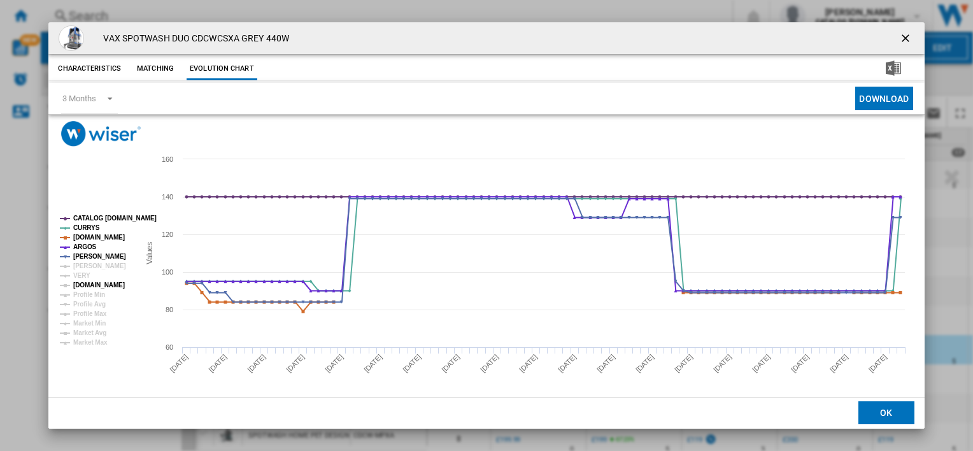
click at [92, 282] on tspan "[DOMAIN_NAME]" at bounding box center [99, 285] width 52 height 7
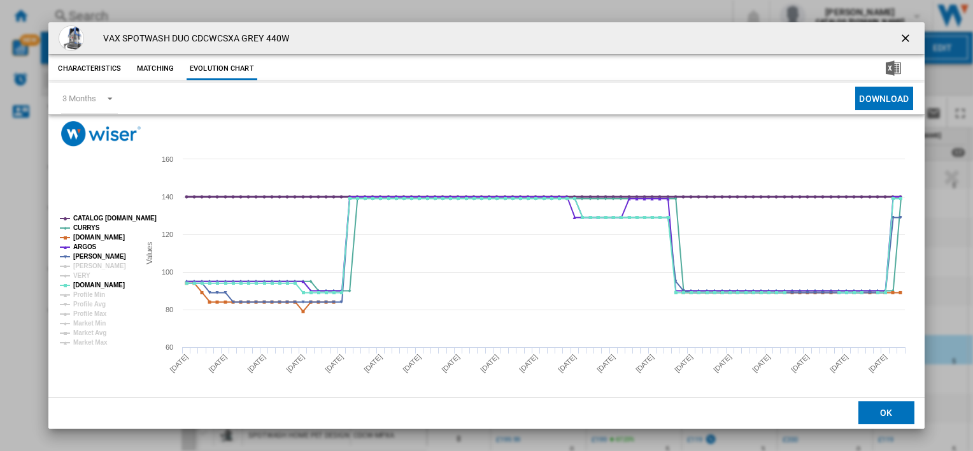
click at [100, 218] on tspan "CATALOG [DOMAIN_NAME]" at bounding box center [114, 218] width 83 height 7
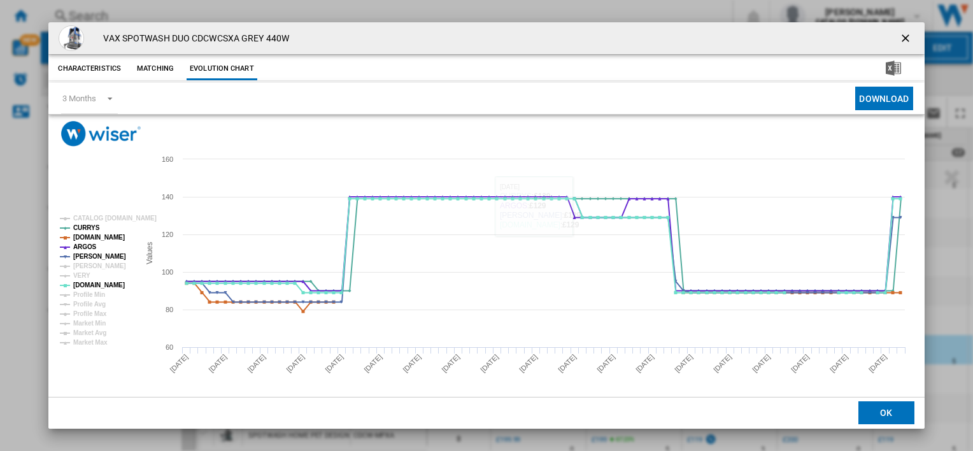
click at [900, 38] on ng-md-icon "getI18NText('BUTTONS.CLOSE_DIALOG')" at bounding box center [907, 39] width 15 height 15
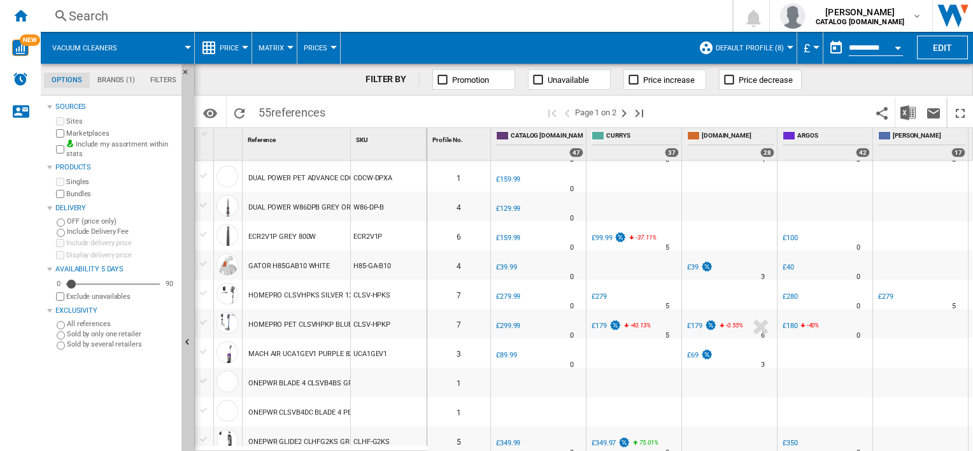
scroll to position [492, 0]
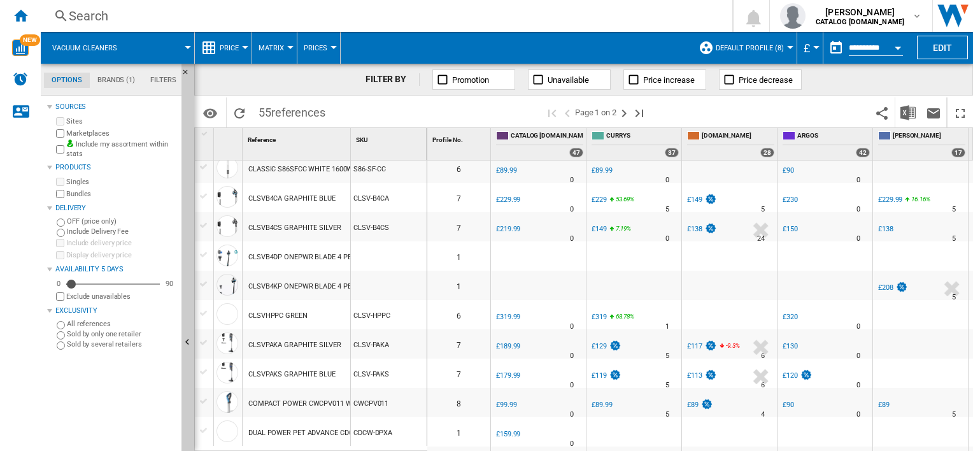
click at [321, 401] on div "COMPACT POWER CWCPV011 WHITE 840W" at bounding box center [317, 403] width 138 height 29
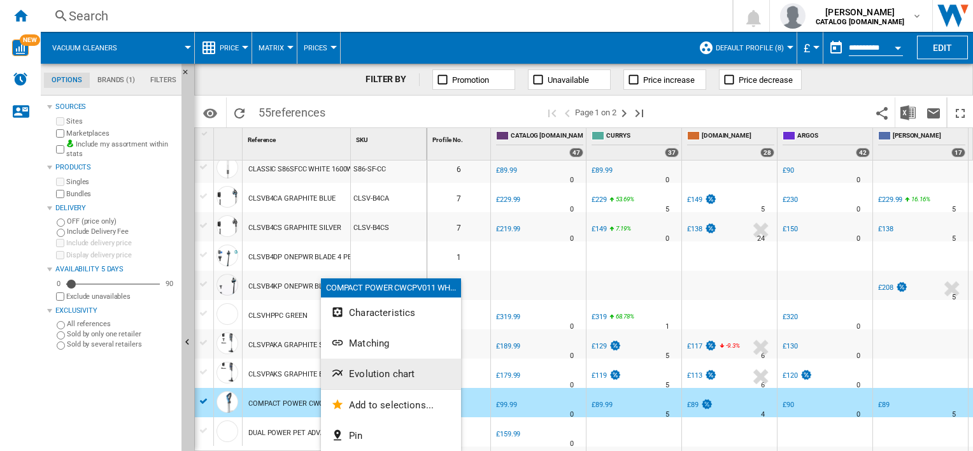
click at [357, 378] on span "Evolution chart" at bounding box center [382, 373] width 66 height 11
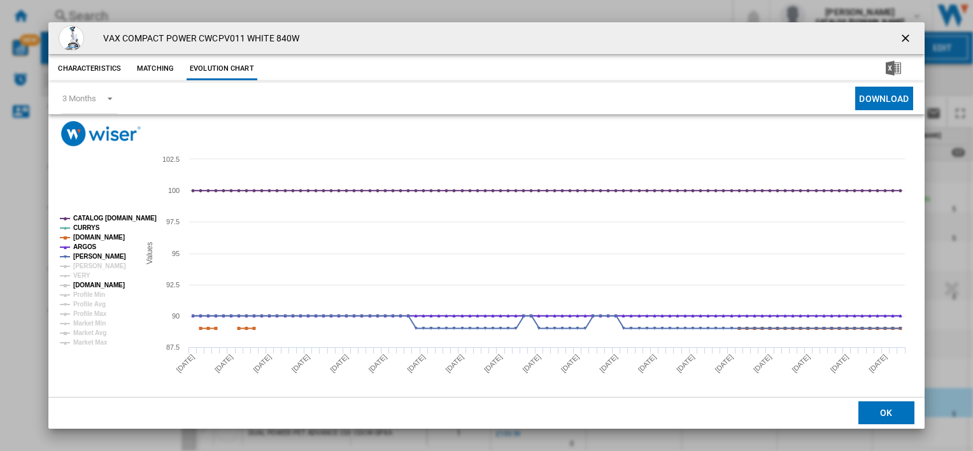
click at [92, 285] on tspan "[DOMAIN_NAME]" at bounding box center [99, 285] width 52 height 7
click at [96, 217] on tspan "CATALOG [DOMAIN_NAME]" at bounding box center [114, 218] width 83 height 7
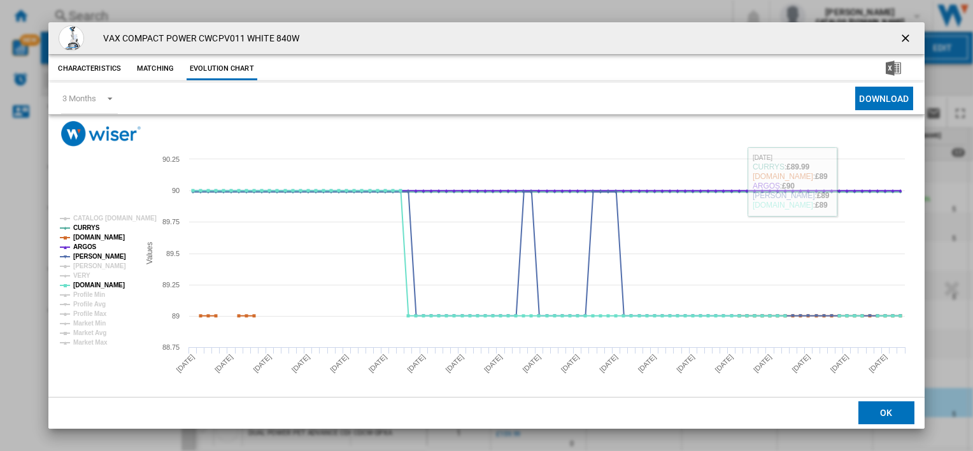
click at [895, 47] on button "Product popup" at bounding box center [906, 37] width 25 height 25
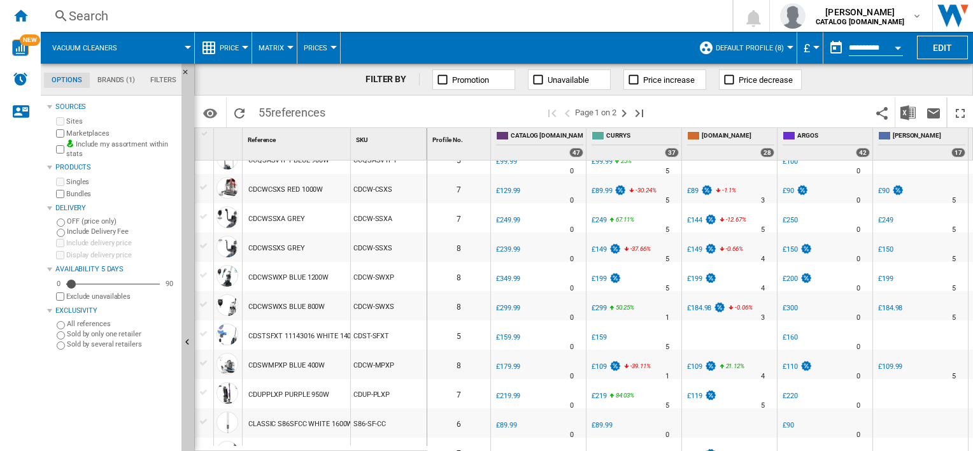
scroll to position [0, 0]
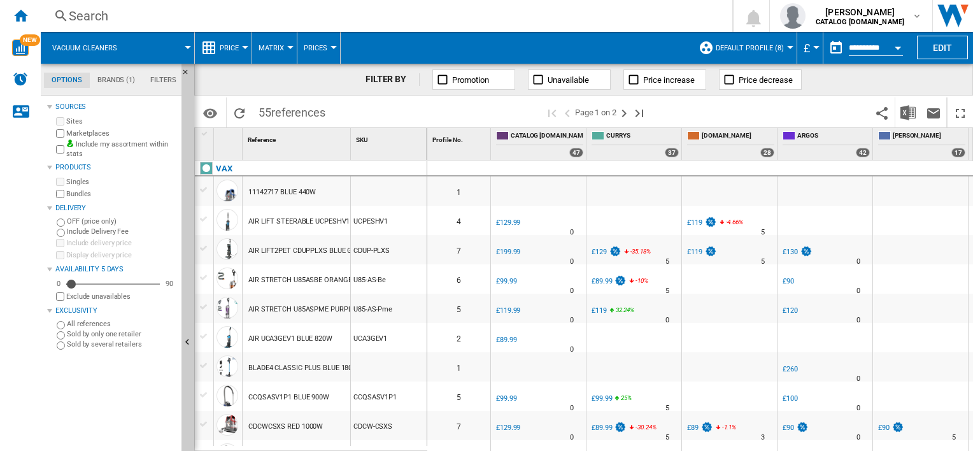
click at [96, 13] on div "Search" at bounding box center [384, 16] width 631 height 18
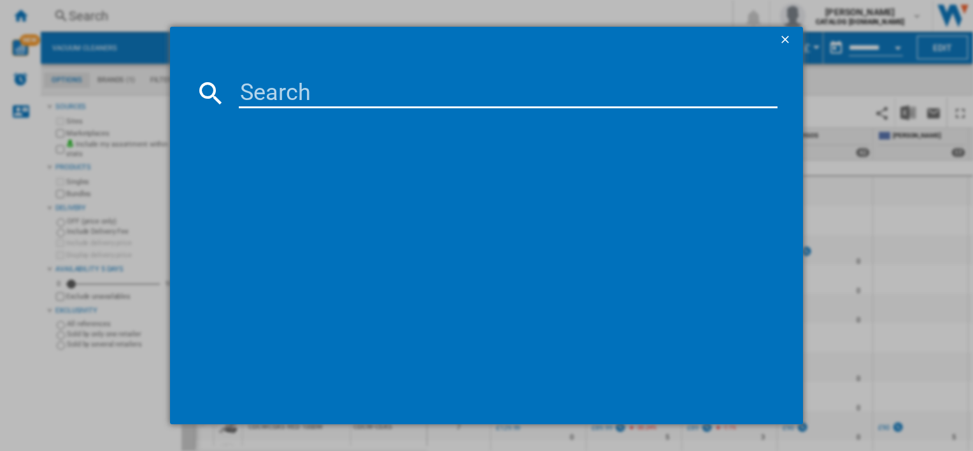
click at [270, 94] on input at bounding box center [508, 93] width 538 height 31
type input "UCPMSHV1"
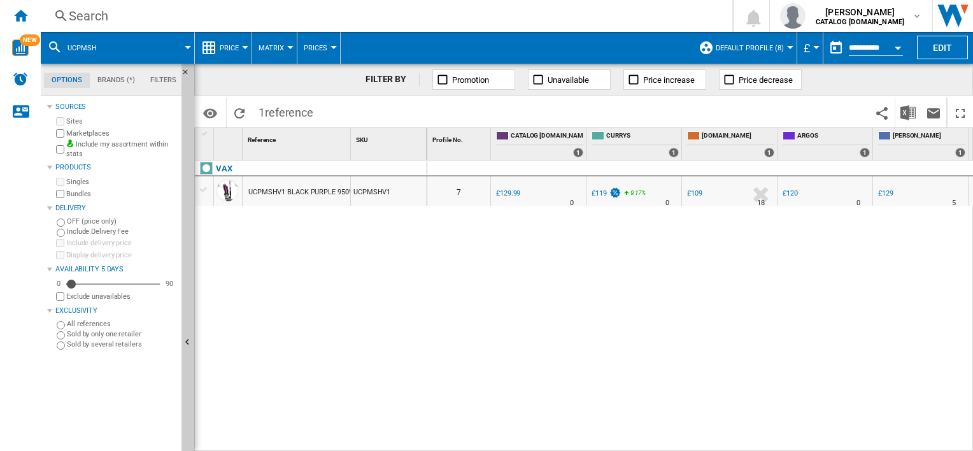
click at [306, 188] on div "UCPMSHV1 BLACK PURPLE 950W" at bounding box center [301, 192] width 106 height 29
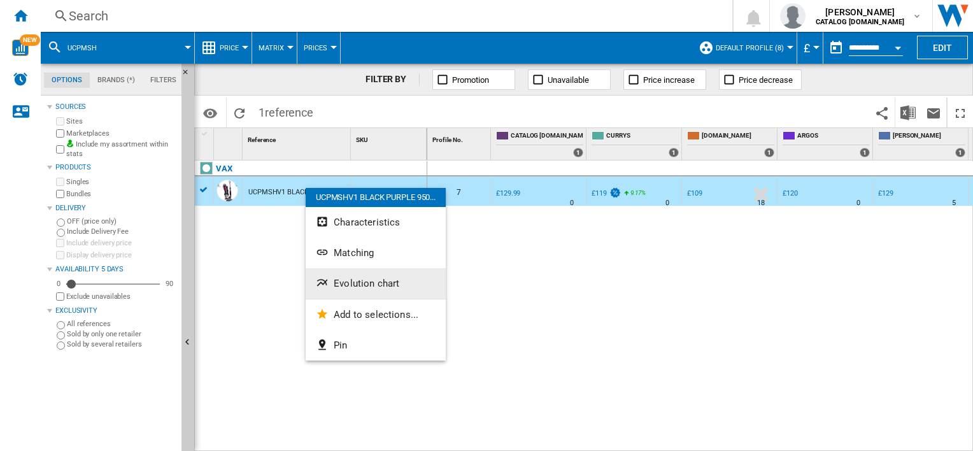
click at [340, 289] on button "Evolution chart" at bounding box center [376, 283] width 140 height 31
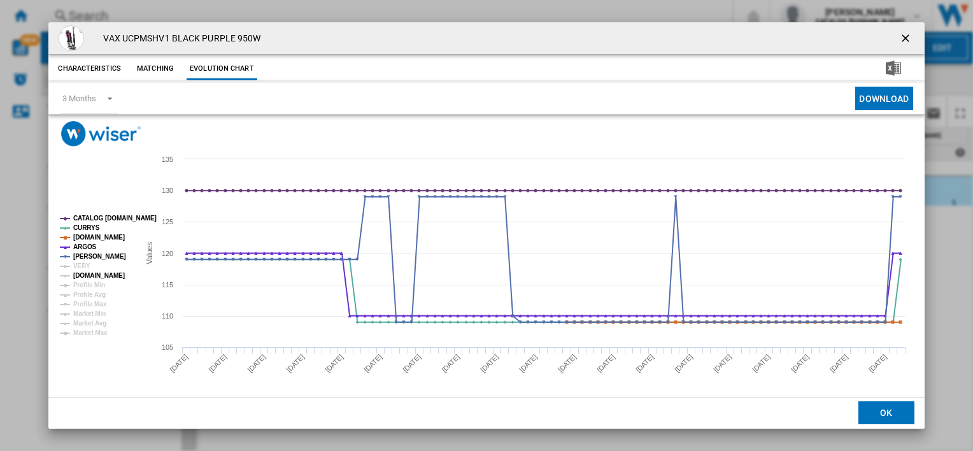
click at [94, 273] on tspan "[DOMAIN_NAME]" at bounding box center [99, 275] width 52 height 7
click at [96, 215] on tspan "CATALOG [DOMAIN_NAME]" at bounding box center [114, 218] width 83 height 7
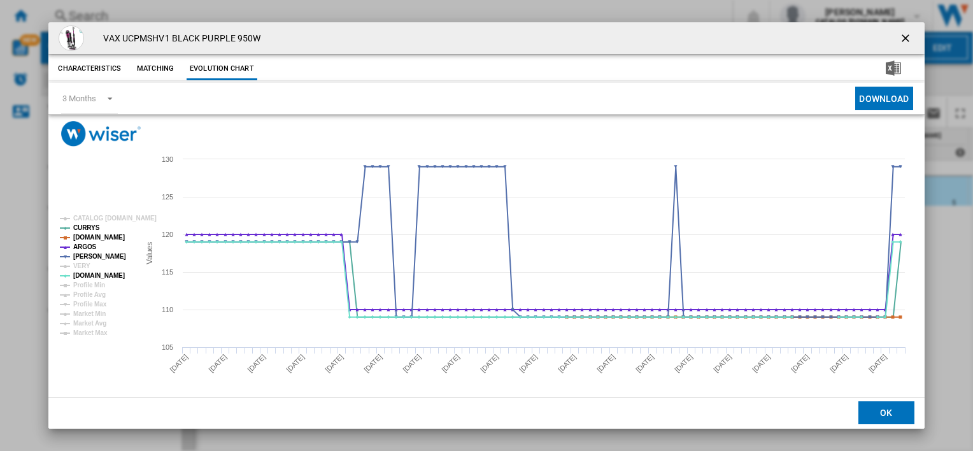
click at [900, 36] on ng-md-icon "getI18NText('BUTTONS.CLOSE_DIALOG')" at bounding box center [907, 39] width 15 height 15
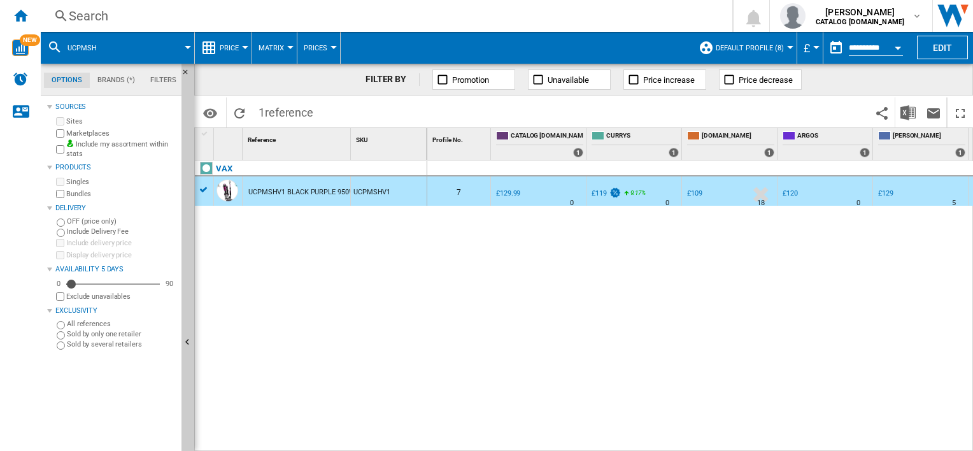
click at [561, 392] on div "0 7 0.0 % £129.99 % N/A 0 -8.5 % £119" at bounding box center [700, 307] width 547 height 292
